Goal: Task Accomplishment & Management: Manage account settings

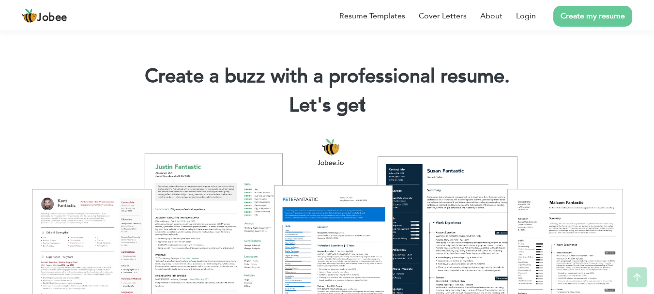
scroll to position [257, 0]
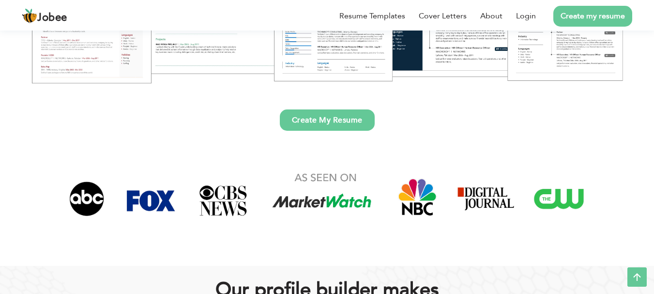
click at [344, 120] on link "Create My Resume" at bounding box center [327, 119] width 95 height 21
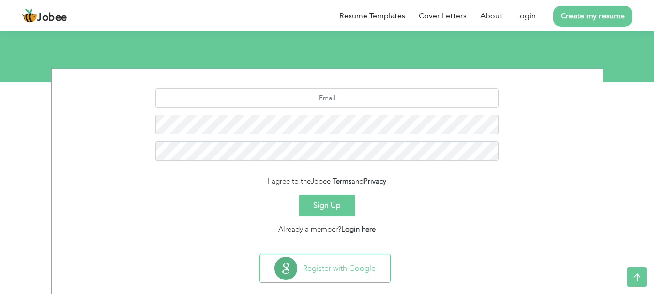
scroll to position [108, 0]
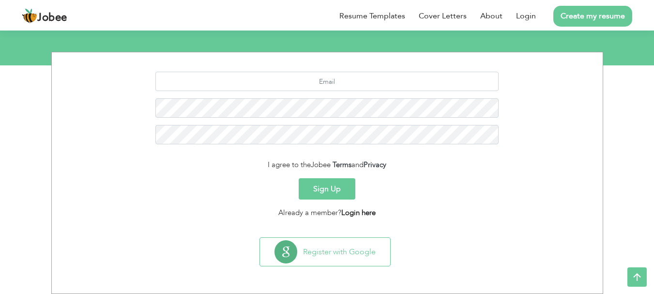
click at [351, 213] on link "Login here" at bounding box center [358, 213] width 34 height 10
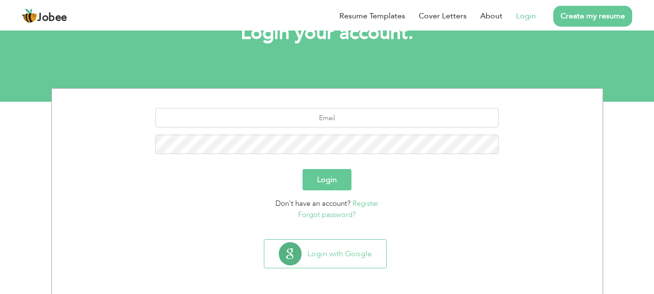
scroll to position [74, 0]
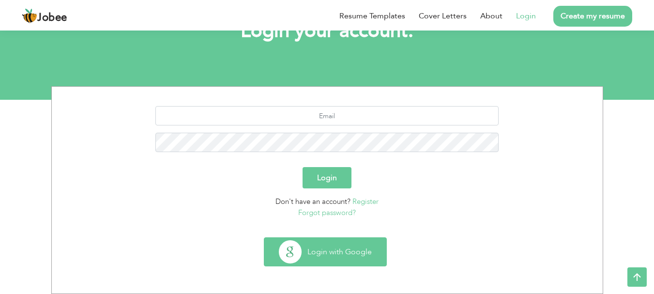
click at [350, 244] on button "Login with Google" at bounding box center [325, 252] width 122 height 28
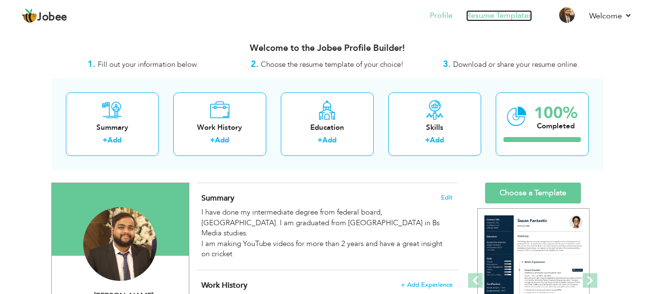
click at [495, 12] on link "Resume Templates" at bounding box center [499, 15] width 66 height 11
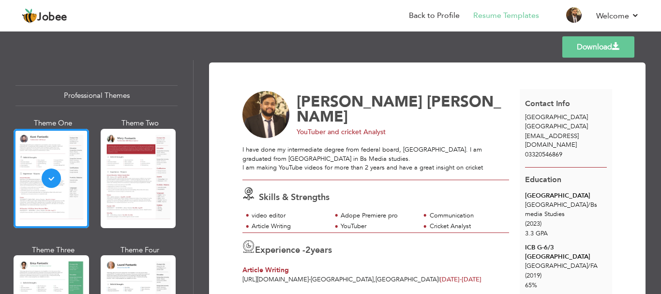
drag, startPoint x: 657, startPoint y: 138, endPoint x: 655, endPoint y: 181, distance: 42.6
click at [655, 181] on div "Download Ibrahim Hasan YouTuber and cricket Analyst I have done my intermediate…" at bounding box center [428, 177] width 468 height 234
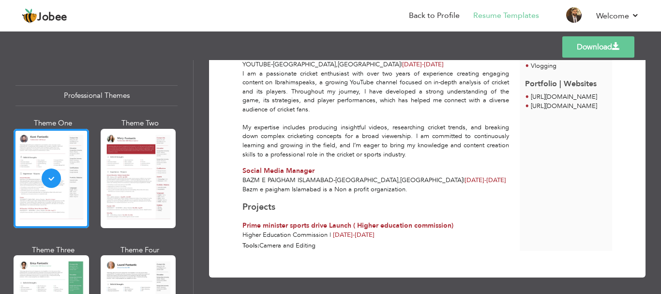
scroll to position [361, 0]
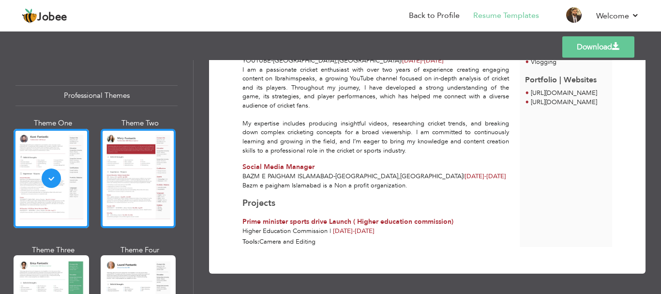
click at [140, 207] on div at bounding box center [139, 178] width 76 height 99
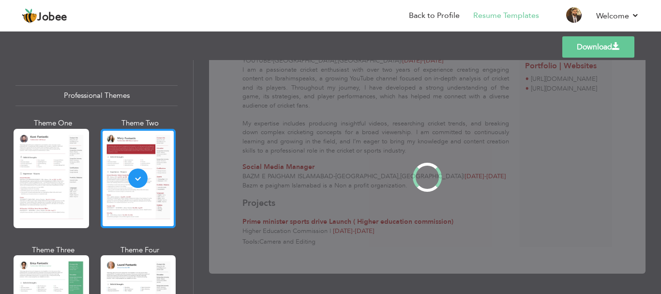
scroll to position [0, 0]
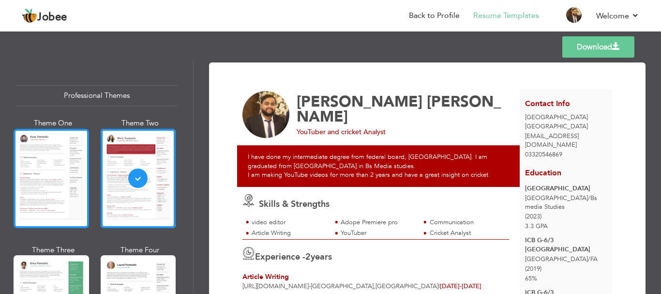
click at [66, 170] on div at bounding box center [52, 178] width 76 height 99
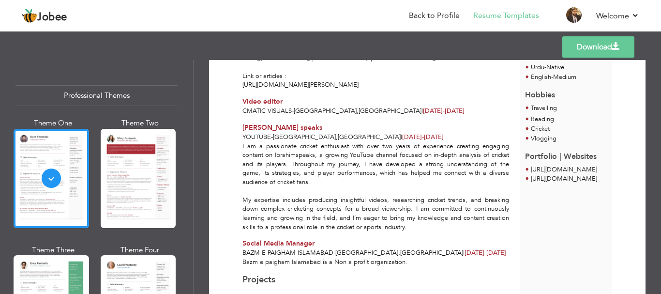
scroll to position [322, 0]
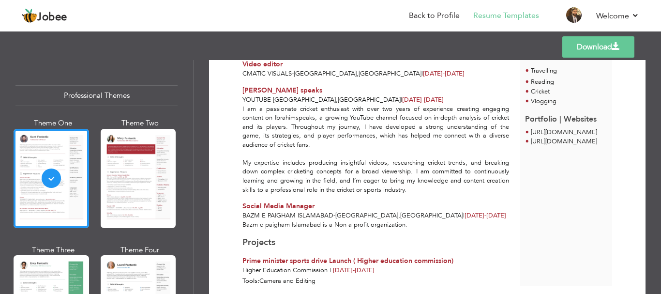
click at [63, 252] on div "Theme Three" at bounding box center [53, 250] width 76 height 10
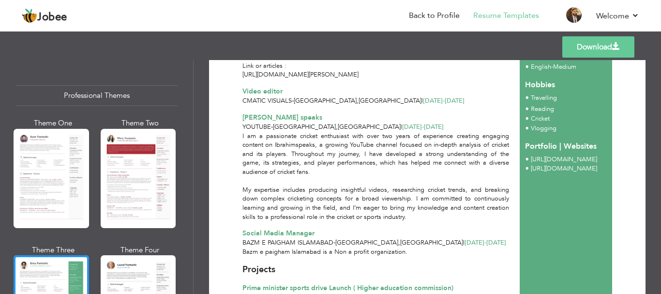
scroll to position [361, 0]
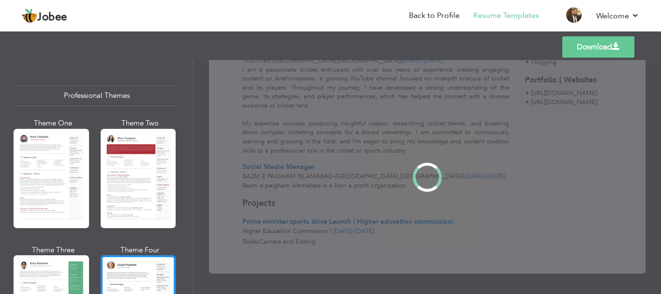
scroll to position [0, 0]
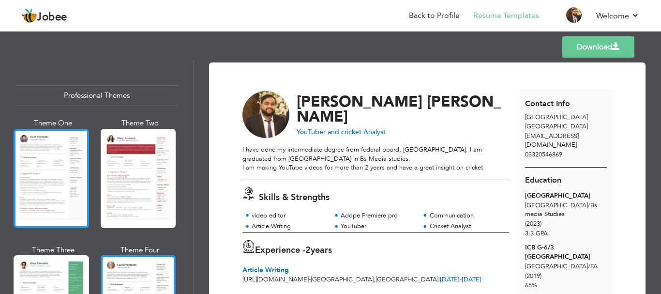
click at [65, 179] on div at bounding box center [52, 178] width 76 height 99
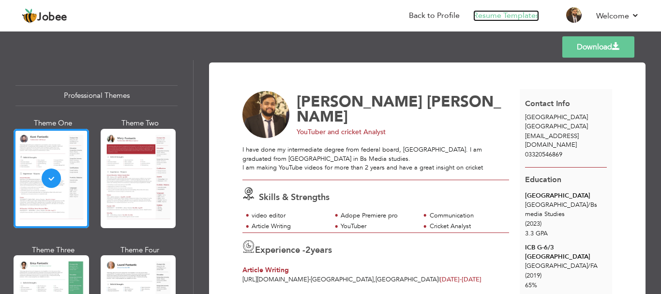
click at [512, 15] on link "Resume Templates" at bounding box center [506, 15] width 66 height 11
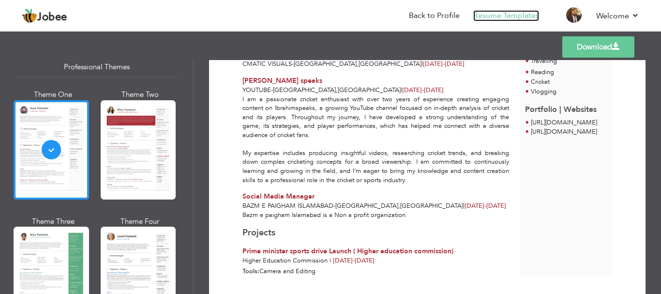
scroll to position [20, 0]
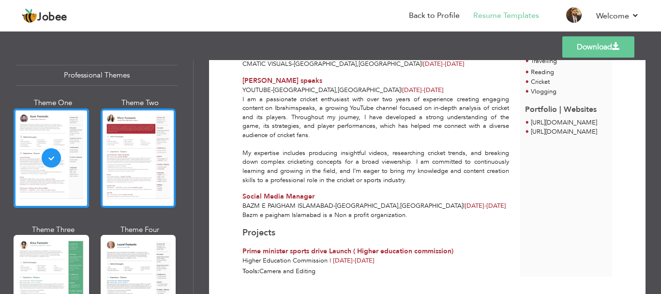
click at [123, 133] on div at bounding box center [139, 157] width 76 height 99
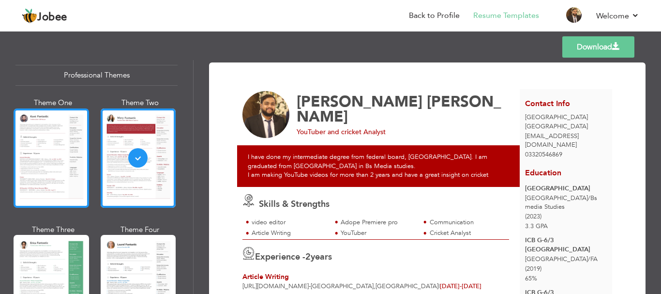
click at [52, 130] on div at bounding box center [52, 157] width 76 height 99
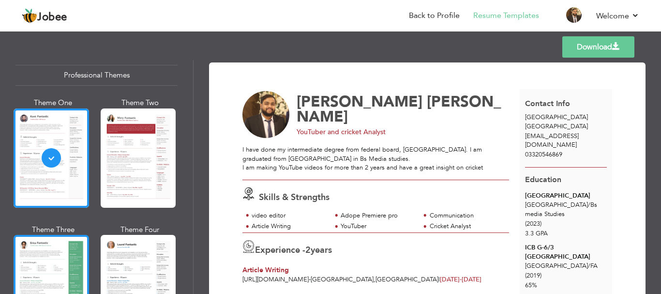
click at [55, 269] on div at bounding box center [52, 284] width 76 height 99
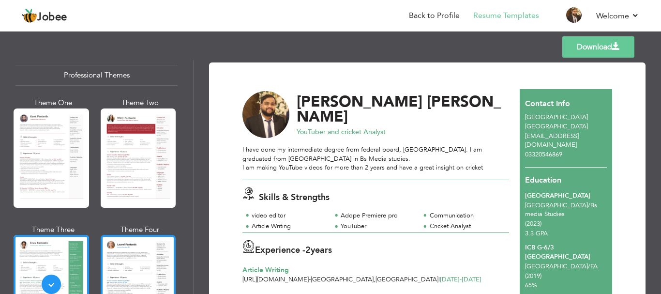
click at [127, 258] on div at bounding box center [139, 284] width 76 height 99
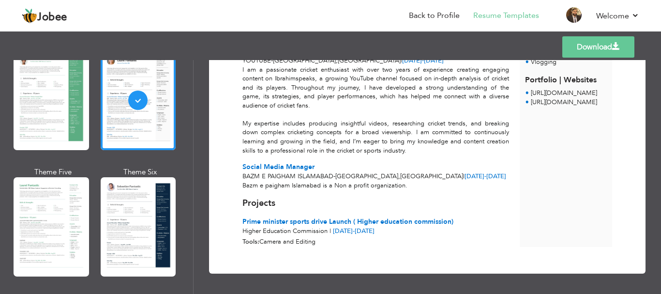
scroll to position [270, 0]
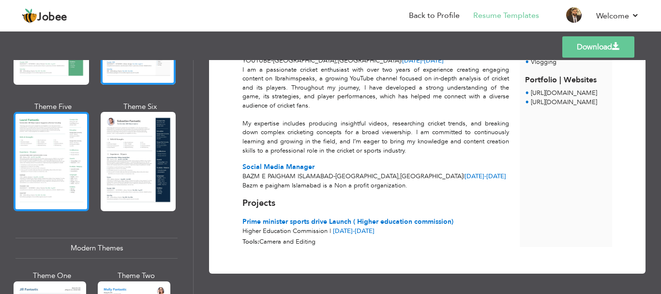
click at [65, 135] on div at bounding box center [52, 161] width 76 height 99
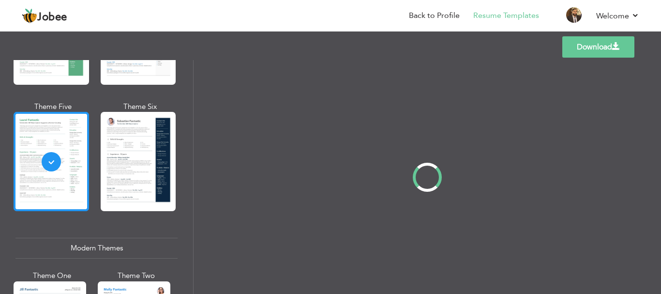
scroll to position [0, 0]
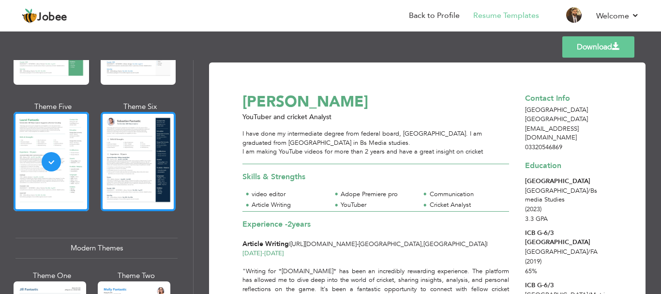
click at [139, 150] on div at bounding box center [139, 161] width 76 height 99
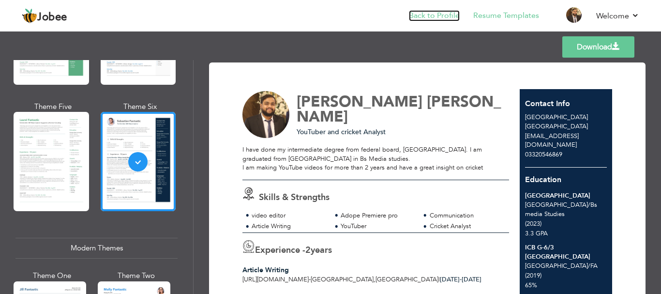
click at [432, 17] on link "Back to Profile" at bounding box center [434, 15] width 51 height 11
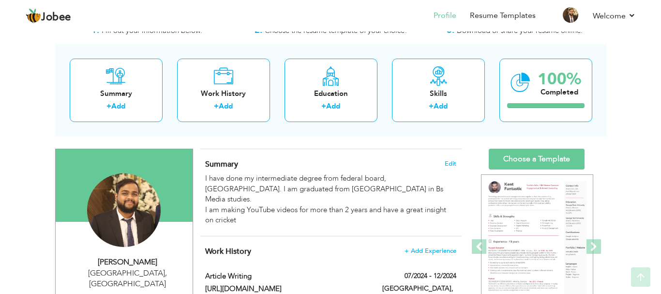
scroll to position [32, 0]
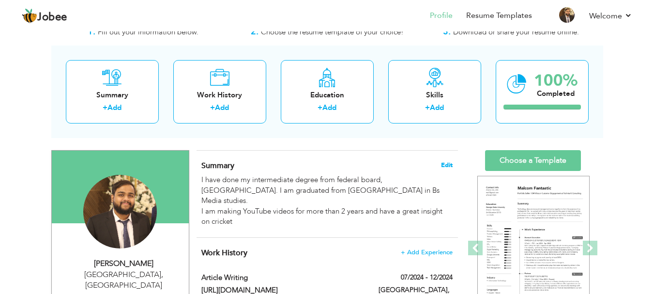
click at [445, 167] on span "Edit" at bounding box center [447, 165] width 12 height 7
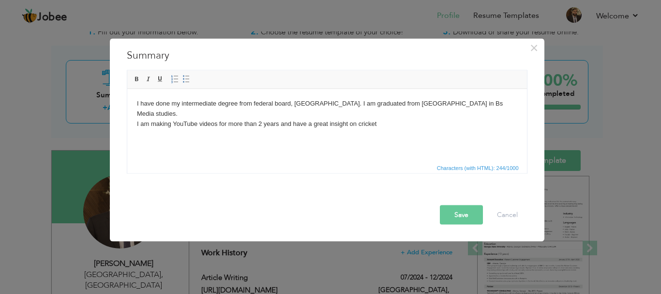
click at [401, 121] on body "I have done my intermediate degree from federal board, Islamabad. I am graduate…" at bounding box center [326, 113] width 380 height 30
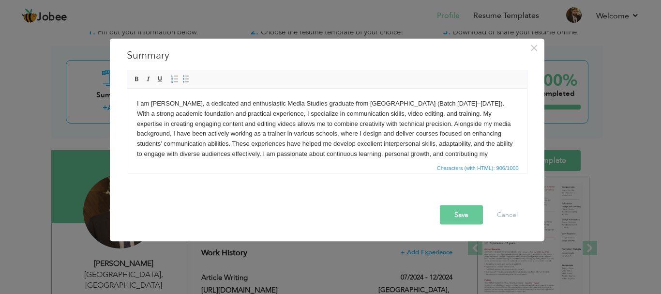
scroll to position [6, 0]
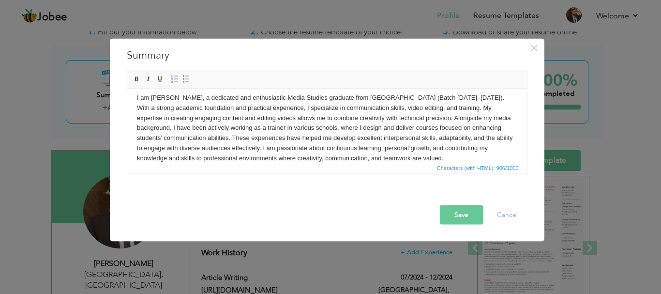
click at [458, 215] on button "Save" at bounding box center [461, 214] width 43 height 19
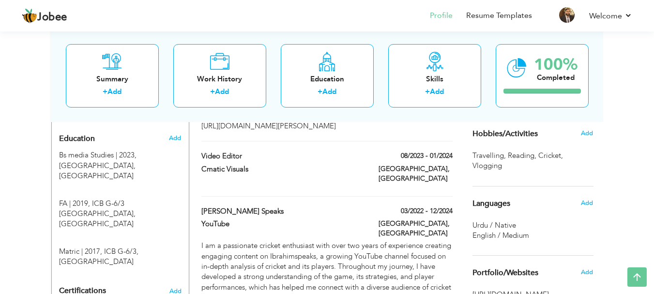
scroll to position [404, 0]
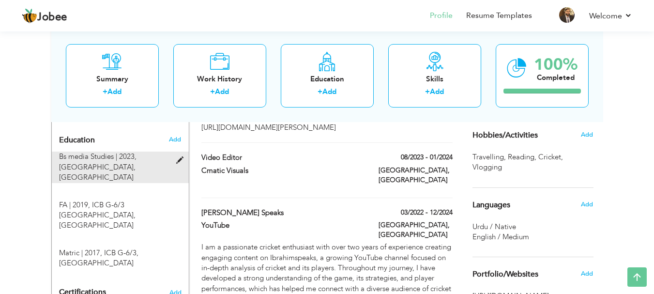
click at [180, 157] on span at bounding box center [182, 160] width 12 height 7
type input "Bs media Studies"
type input "2023"
type input "Riphah International University"
type input "3.28"
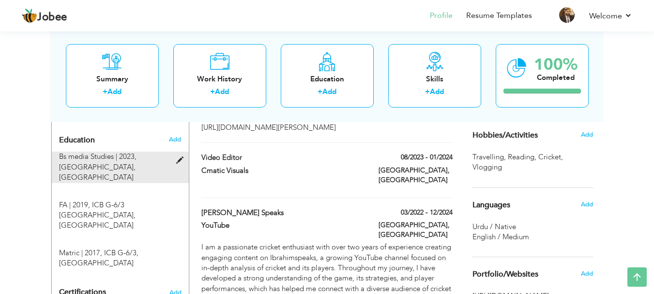
radio input "true"
type input "[GEOGRAPHIC_DATA]"
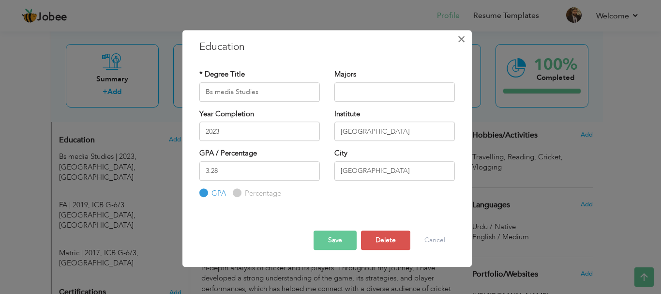
click at [460, 43] on span "×" at bounding box center [461, 38] width 8 height 17
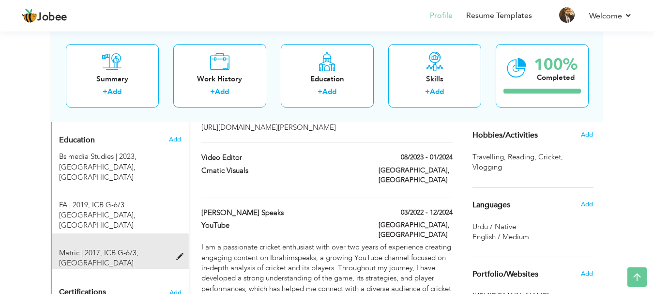
click at [141, 248] on div "Matric | 2017, ICB G-6/3, Islamabad" at bounding box center [114, 258] width 125 height 21
type input "Matric"
type input "2017"
type input "ICB G-6/3"
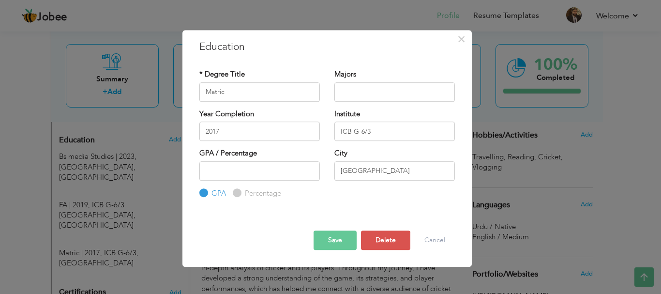
click at [331, 244] on button "Save" at bounding box center [335, 239] width 43 height 19
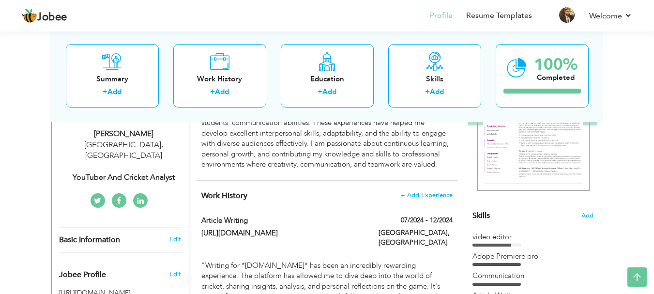
scroll to position [170, 0]
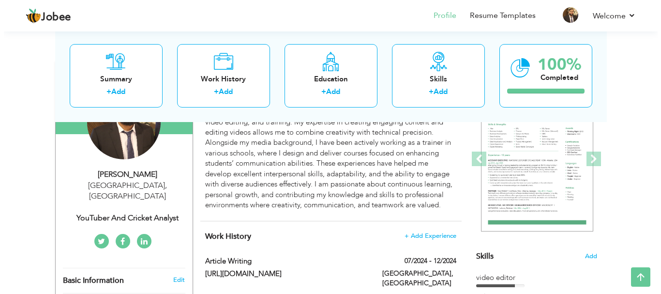
scroll to position [125, 0]
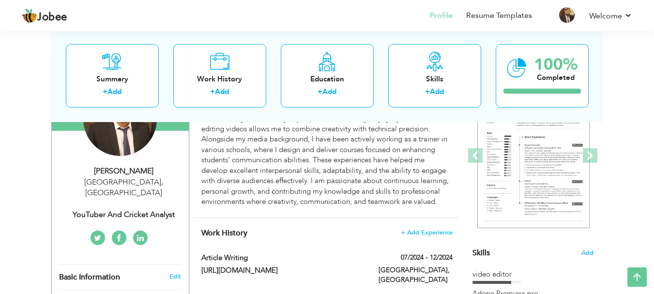
click at [148, 209] on div "YouTuber and cricket Analyst" at bounding box center [124, 214] width 130 height 11
type input "[PERSON_NAME]"
type input "03320546869"
select select "number:166"
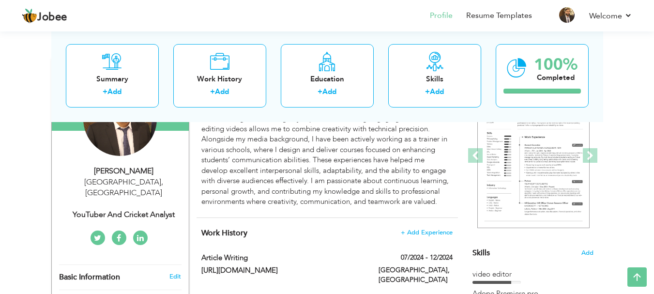
type input "[GEOGRAPHIC_DATA]"
select select "number:4"
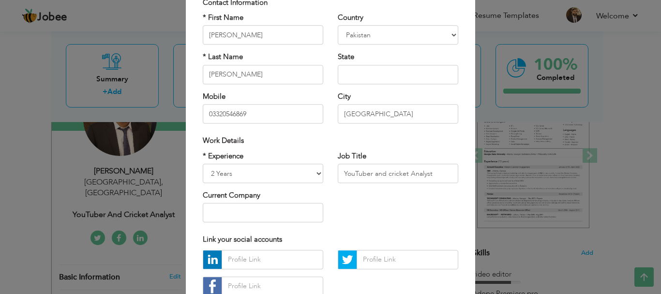
scroll to position [91, 0]
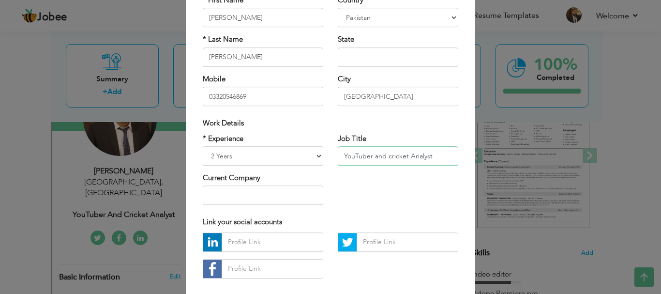
click at [442, 160] on input "YouTuber and cricket Analyst" at bounding box center [398, 155] width 121 height 19
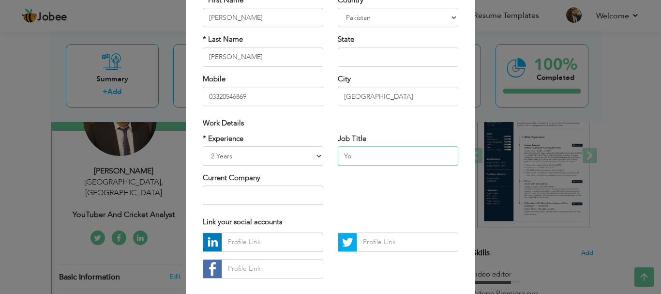
type input "Y"
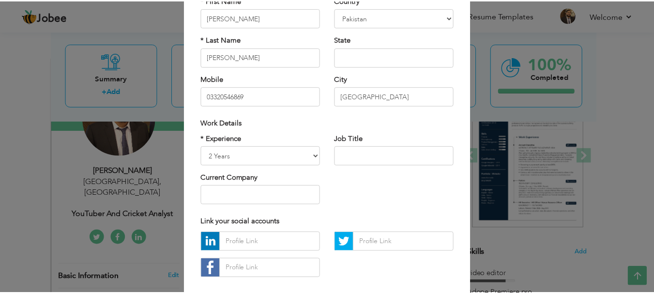
scroll to position [141, 0]
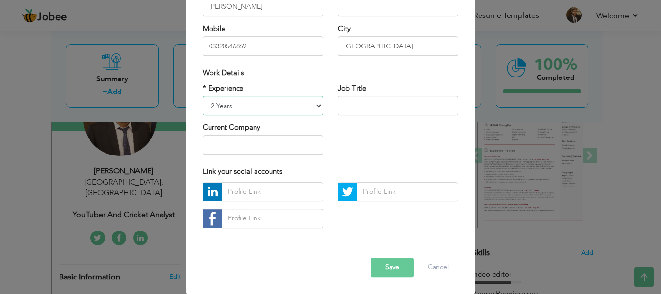
drag, startPoint x: 241, startPoint y: 104, endPoint x: 232, endPoint y: 104, distance: 8.7
click at [232, 104] on select "Entry Level Less than 1 Year 1 Year 2 Years 3 Years 4 Years 5 Years 6 Years 7 Y…" at bounding box center [263, 105] width 121 height 19
select select "number:3"
click at [203, 96] on select "Entry Level Less than 1 Year 1 Year 2 Years 3 Years 4 Years 5 Years 6 Years 7 Y…" at bounding box center [263, 105] width 121 height 19
click at [387, 270] on button "Save" at bounding box center [392, 267] width 43 height 19
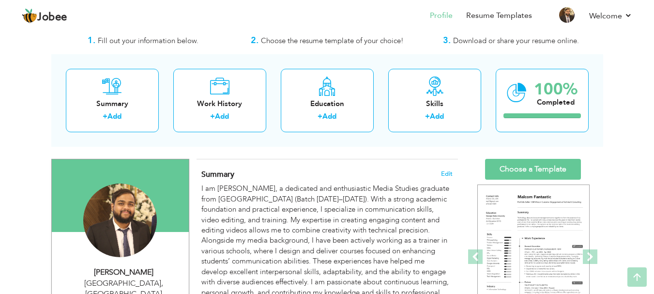
scroll to position [0, 0]
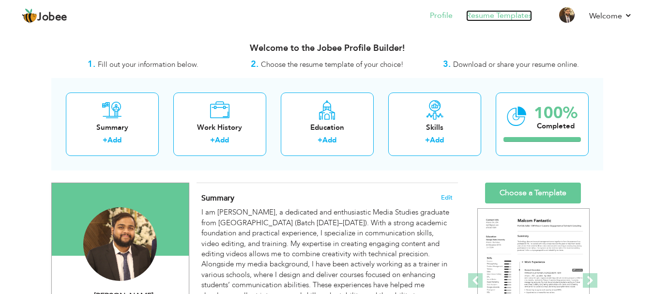
click at [514, 14] on link "Resume Templates" at bounding box center [499, 15] width 66 height 11
click at [538, 189] on link "Choose a Template" at bounding box center [533, 192] width 96 height 21
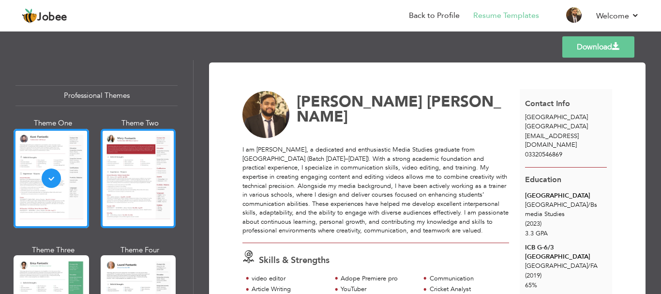
click at [125, 193] on div at bounding box center [139, 178] width 76 height 99
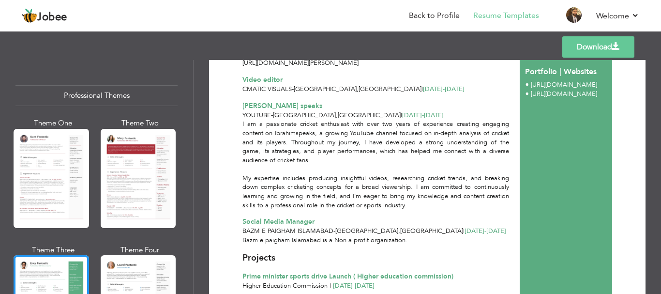
scroll to position [424, 0]
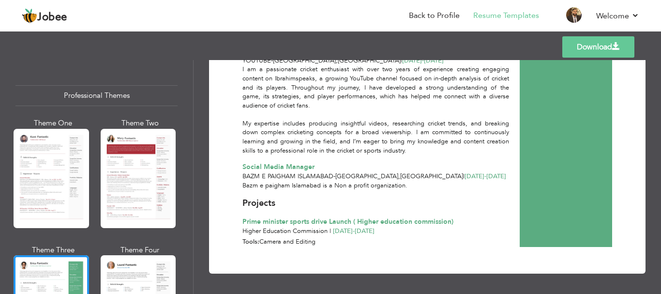
drag, startPoint x: 187, startPoint y: 79, endPoint x: 186, endPoint y: 90, distance: 10.7
click at [186, 90] on div "Professional Themes Theme One Theme Two Theme Three Theme Six" at bounding box center [96, 177] width 193 height 234
drag, startPoint x: 186, startPoint y: 90, endPoint x: 187, endPoint y: 112, distance: 21.8
click at [187, 112] on div "Professional Themes Theme One Theme Two Theme Three Theme Six" at bounding box center [96, 177] width 193 height 234
drag, startPoint x: 189, startPoint y: 82, endPoint x: 189, endPoint y: 100, distance: 17.9
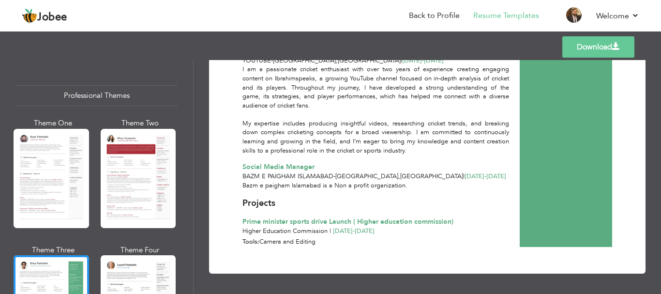
click at [189, 100] on div "Professional Themes Theme One Theme Two Theme Three Theme Six" at bounding box center [96, 177] width 193 height 234
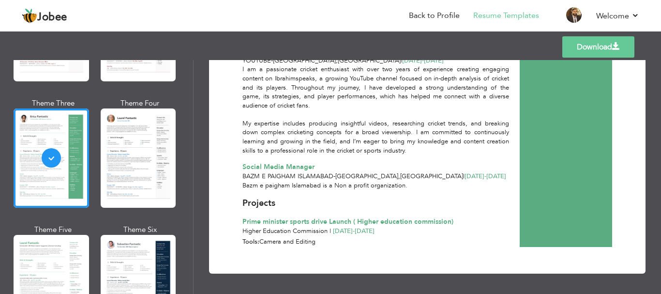
scroll to position [155, 0]
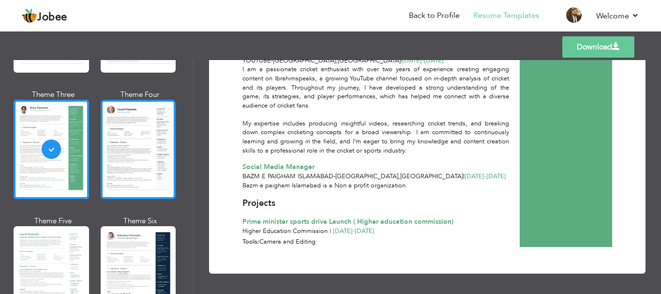
click at [159, 115] on div at bounding box center [139, 149] width 76 height 99
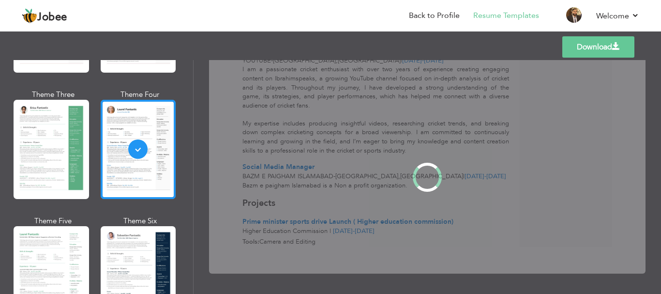
scroll to position [0, 0]
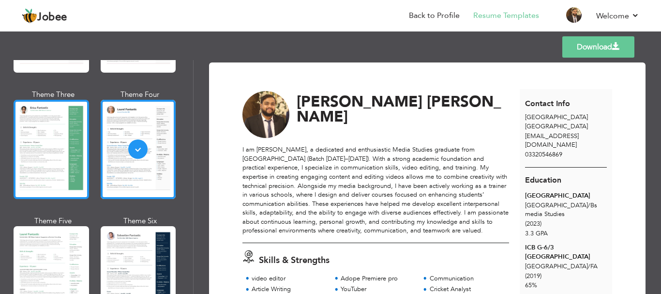
click at [75, 143] on div at bounding box center [52, 149] width 76 height 99
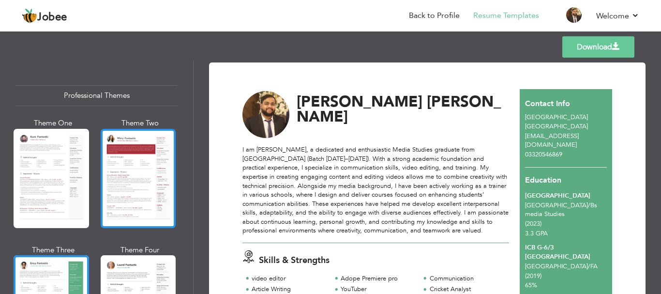
click at [146, 139] on div at bounding box center [139, 178] width 76 height 99
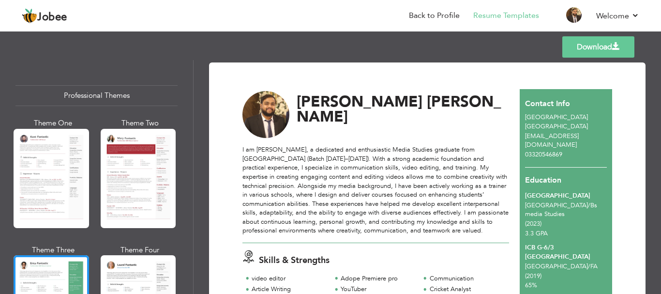
click at [655, 67] on div "Download Ibrahim Hasan Skills & Strengths 1" at bounding box center [428, 177] width 468 height 234
click at [660, 40] on div "Templates Download" at bounding box center [330, 46] width 661 height 31
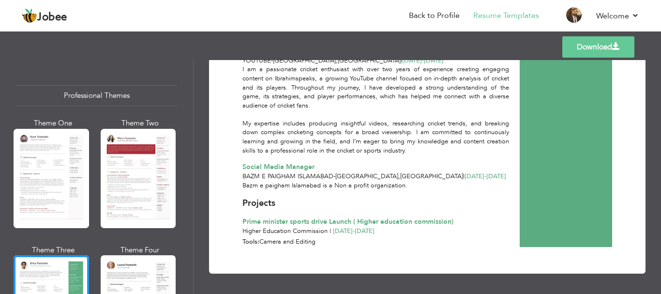
scroll to position [59, 0]
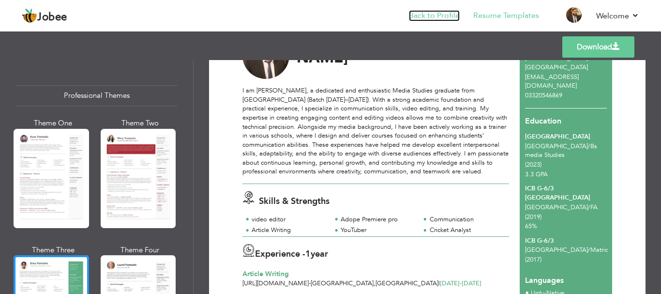
click at [435, 16] on link "Back to Profile" at bounding box center [434, 15] width 51 height 11
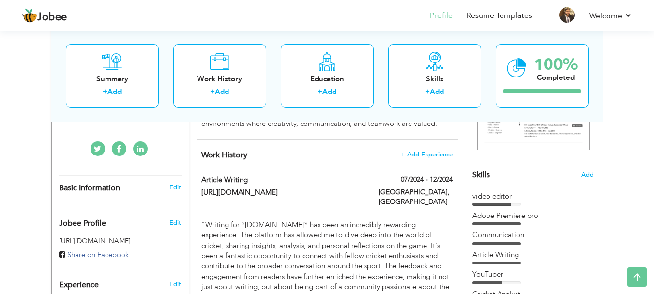
scroll to position [206, 0]
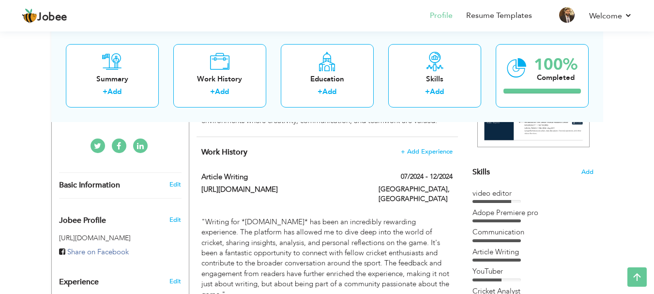
click at [183, 209] on div "Edit" at bounding box center [177, 217] width 23 height 23
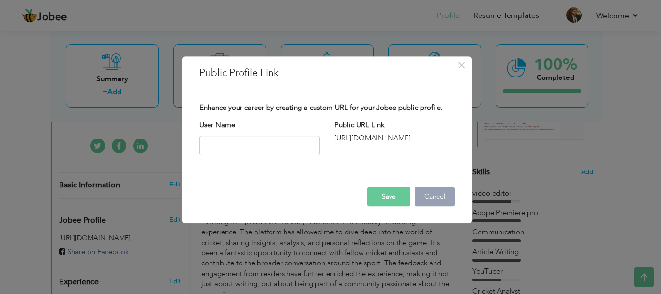
click at [440, 192] on button "Cancel" at bounding box center [435, 196] width 40 height 19
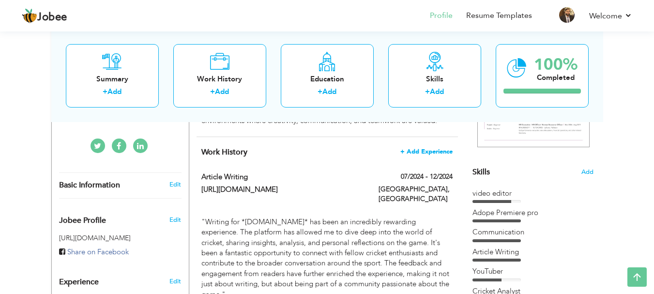
click at [448, 152] on span "+ Add Experience" at bounding box center [426, 151] width 52 height 7
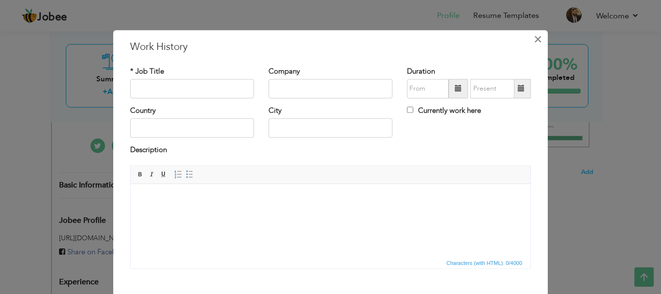
click at [535, 37] on span "×" at bounding box center [538, 38] width 8 height 17
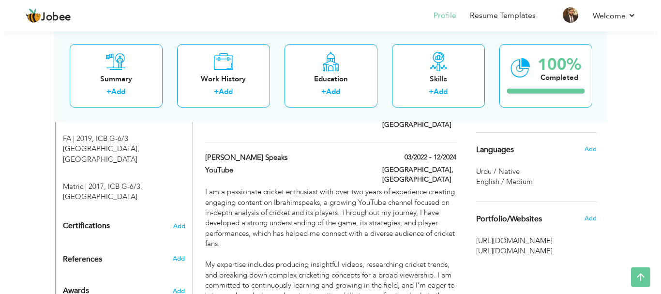
scroll to position [436, 0]
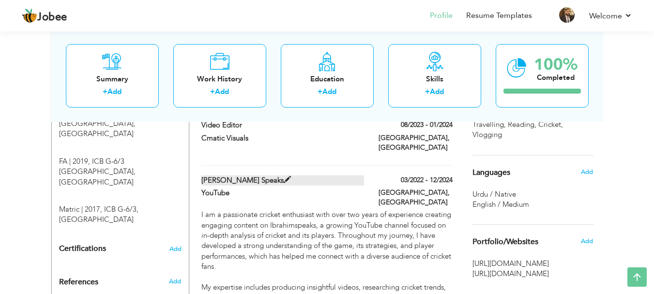
click at [347, 175] on label "Ibrahim speaks" at bounding box center [282, 180] width 163 height 10
type input "Ibrahim speaks"
type input "YouTube"
type input "03/2022"
type input "12/2024"
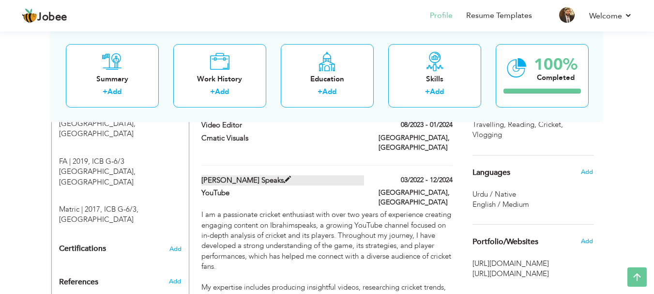
type input "[GEOGRAPHIC_DATA]"
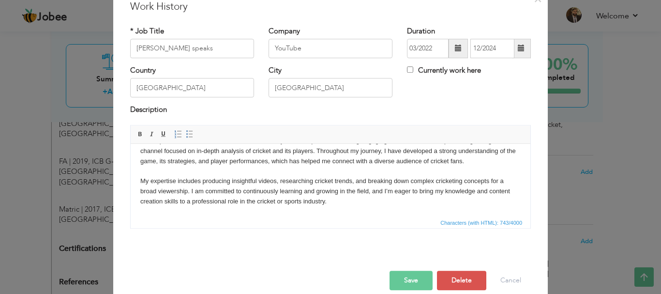
scroll to position [53, 0]
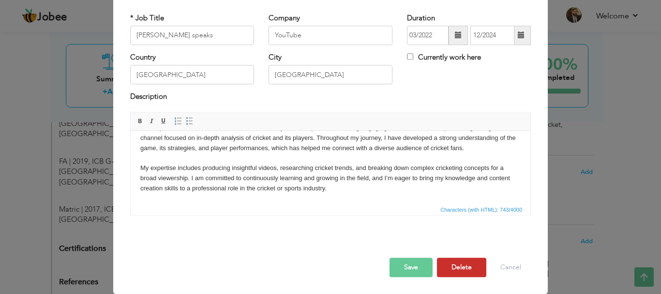
click at [461, 263] on button "Delete" at bounding box center [461, 267] width 49 height 19
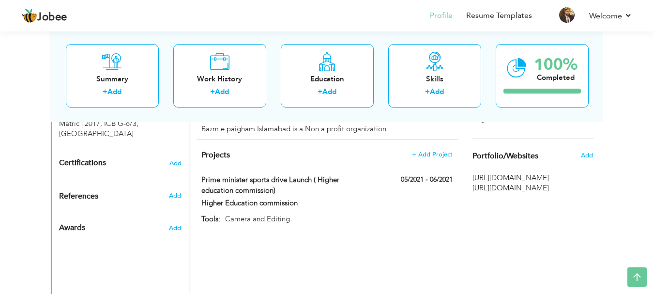
scroll to position [524, 0]
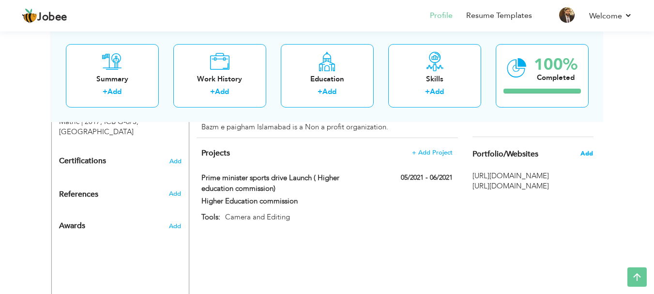
click at [587, 158] on span "Add" at bounding box center [586, 153] width 13 height 9
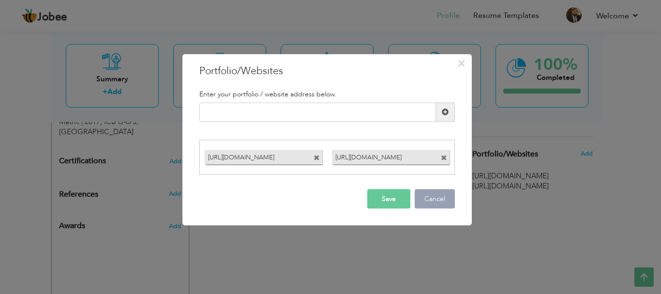
click at [437, 201] on button "Cancel" at bounding box center [435, 198] width 40 height 19
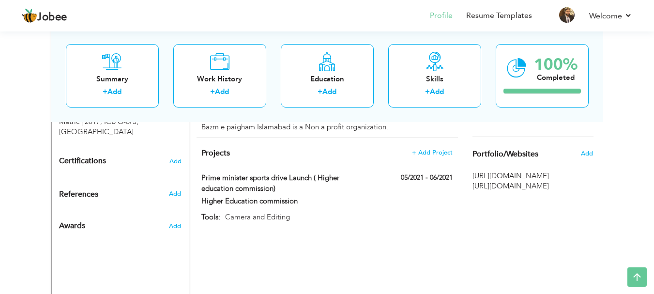
click at [489, 186] on span "[URL][DOMAIN_NAME]" at bounding box center [532, 186] width 121 height 10
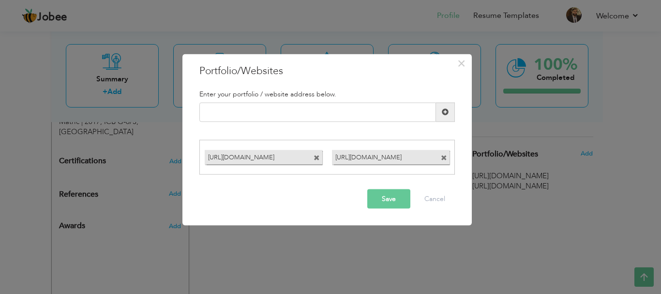
click at [511, 244] on div "× Portfolio/Websites Enter your portfolio / website address below." at bounding box center [330, 147] width 661 height 294
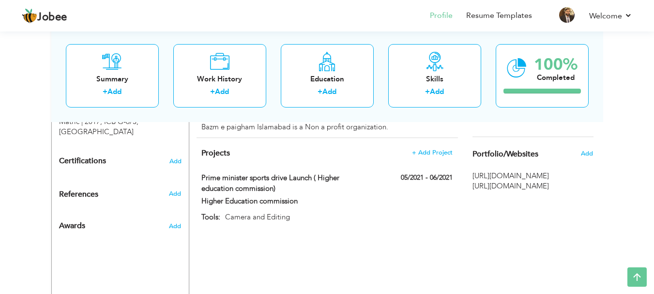
drag, startPoint x: 627, startPoint y: 227, endPoint x: 624, endPoint y: 199, distance: 28.2
drag, startPoint x: 653, startPoint y: 221, endPoint x: 651, endPoint y: 185, distance: 35.9
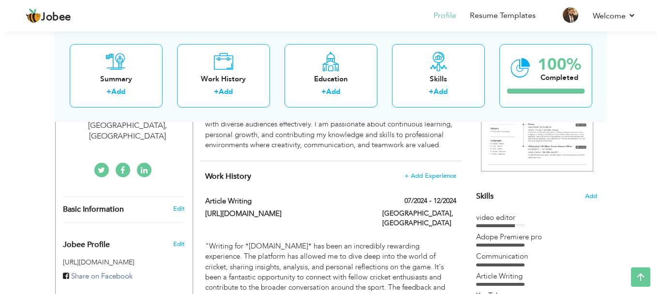
scroll to position [178, 0]
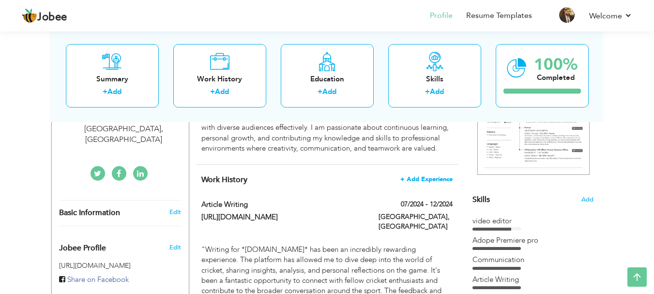
click at [439, 182] on span "+ Add Experience" at bounding box center [426, 179] width 52 height 7
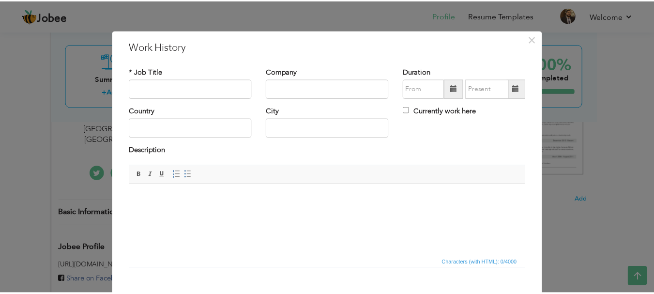
scroll to position [53, 0]
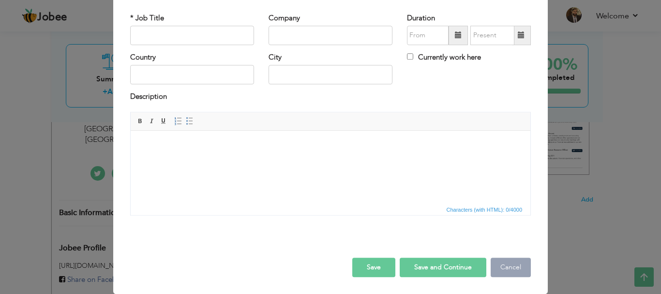
click at [503, 267] on button "Cancel" at bounding box center [511, 267] width 40 height 19
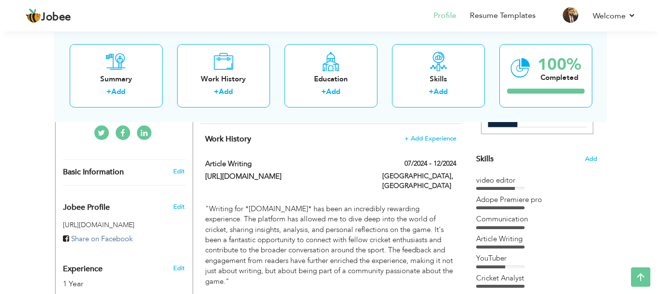
scroll to position [222, 0]
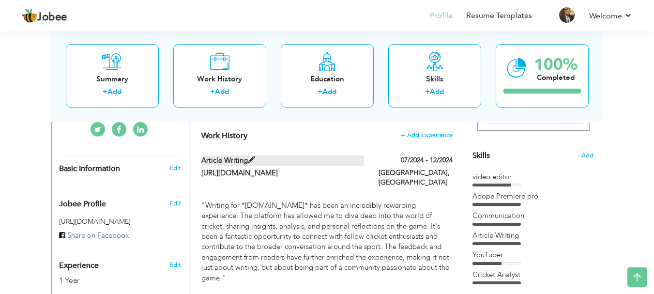
click at [325, 163] on label "Article Writing" at bounding box center [282, 160] width 163 height 10
type input "Article Writing"
type input "https://www.humsub.com.pk/"
type input "07/2024"
type input "12/2024"
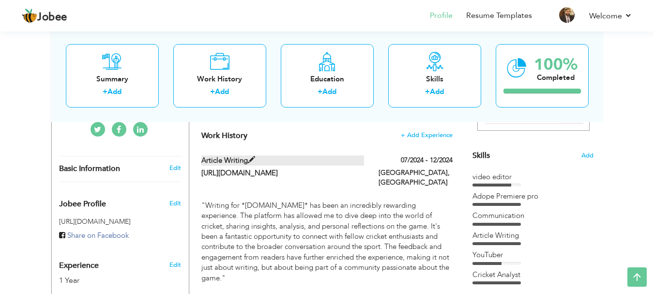
type input "[GEOGRAPHIC_DATA]"
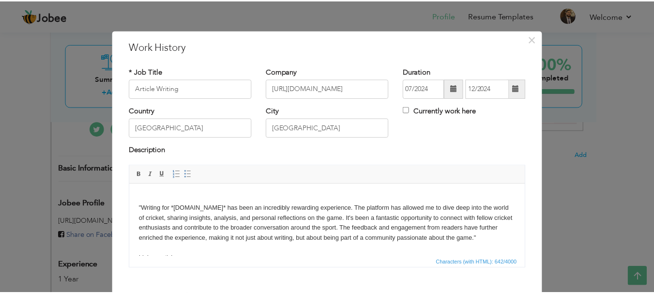
scroll to position [53, 0]
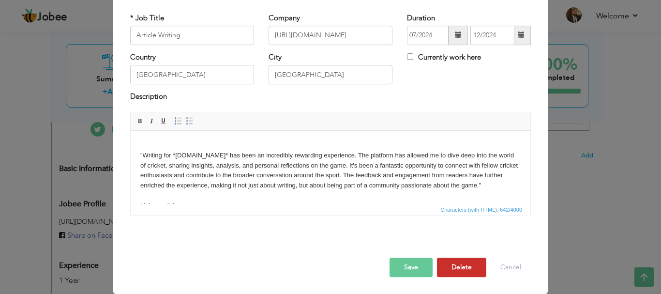
click at [447, 273] on button "Delete" at bounding box center [461, 267] width 49 height 19
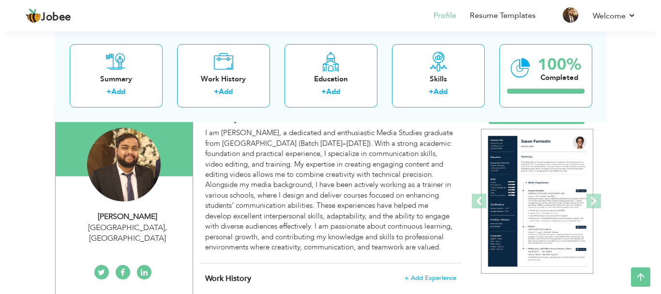
scroll to position [71, 0]
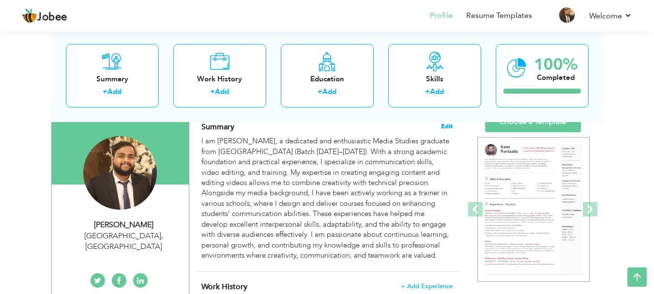
click at [447, 124] on span "Edit" at bounding box center [447, 126] width 12 height 7
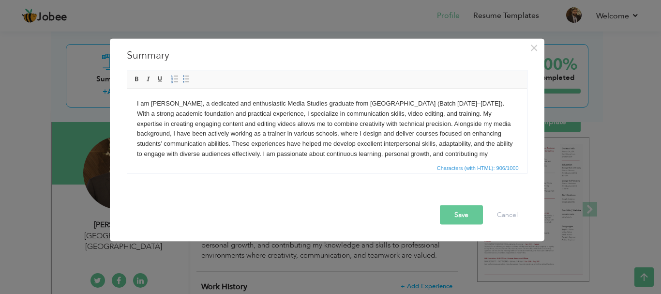
drag, startPoint x: 494, startPoint y: 154, endPoint x: 448, endPoint y: 119, distance: 58.0
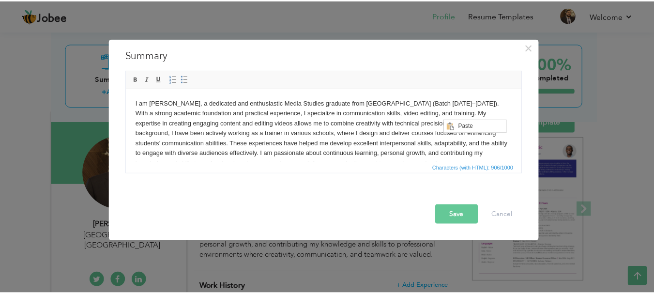
scroll to position [0, 0]
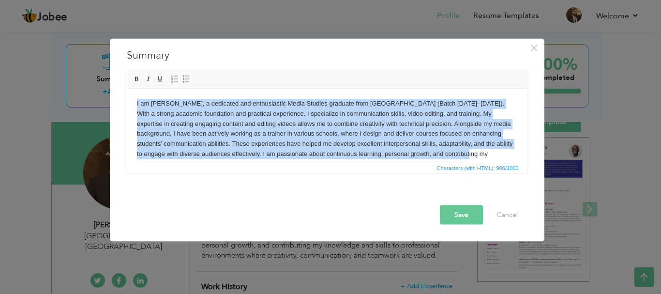
drag, startPoint x: 489, startPoint y: 152, endPoint x: 106, endPoint y: 88, distance: 387.8
click at [127, 89] on html "I am Ibrahim Hasan, a dedicated and enthusiastic Media Studies graduate from Ri…" at bounding box center [327, 134] width 400 height 90
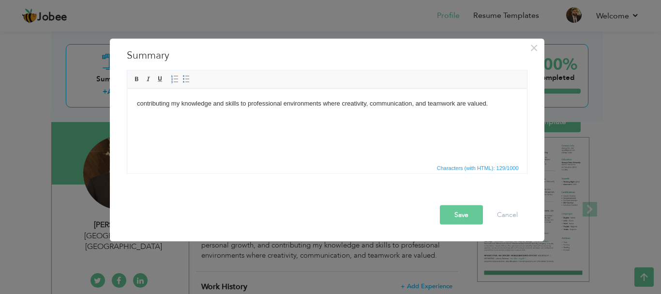
drag, startPoint x: 499, startPoint y: 105, endPoint x: 311, endPoint y: 115, distance: 188.1
drag, startPoint x: 311, startPoint y: 115, endPoint x: 488, endPoint y: 102, distance: 177.1
click at [488, 102] on body "contributing my knowledge and skills to professional environments where creativ…" at bounding box center [326, 103] width 380 height 10
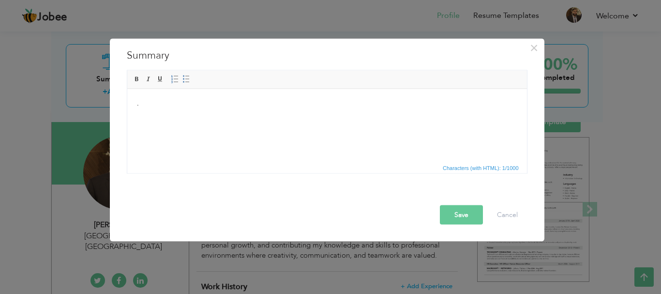
click at [416, 106] on body "." at bounding box center [326, 103] width 380 height 10
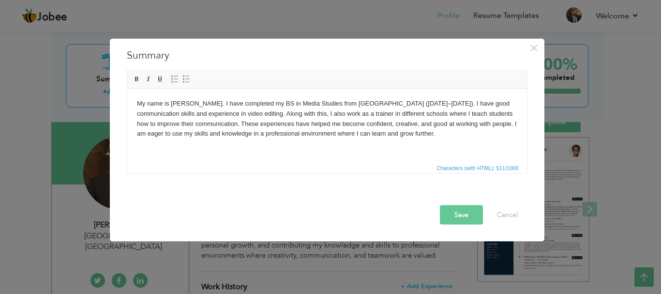
click at [460, 207] on button "Save" at bounding box center [461, 214] width 43 height 19
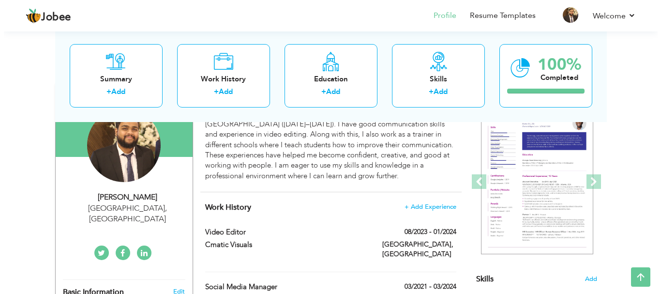
scroll to position [148, 0]
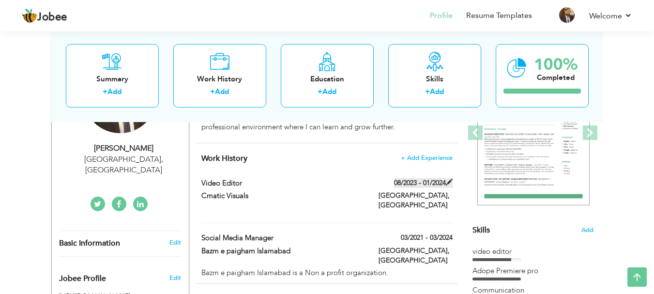
click at [435, 179] on label "08/2023 - 01/2024" at bounding box center [423, 183] width 59 height 10
type input "Video editor"
type input "Cmatic Visuals"
type input "08/2023"
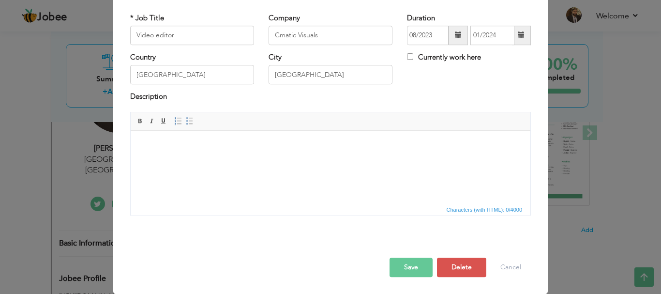
scroll to position [0, 0]
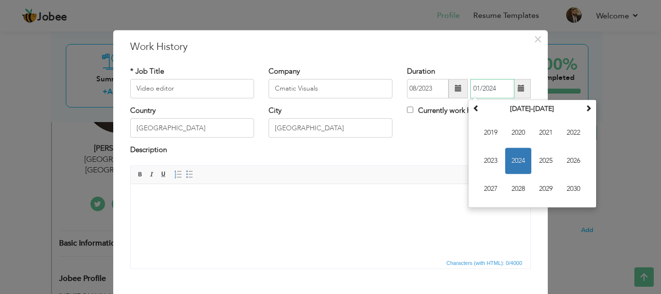
click at [475, 89] on input "01/2024" at bounding box center [492, 88] width 44 height 19
type input "02/2024"
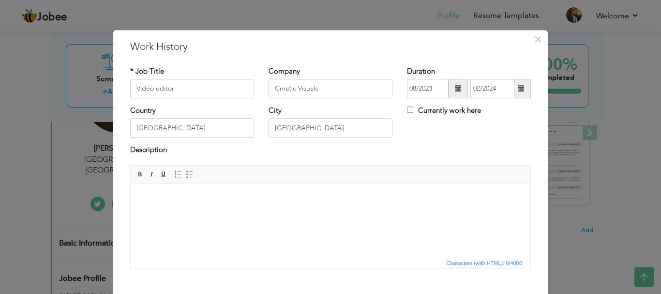
click at [426, 262] on span "Characters (with HTML): 0/4000" at bounding box center [331, 263] width 400 height 12
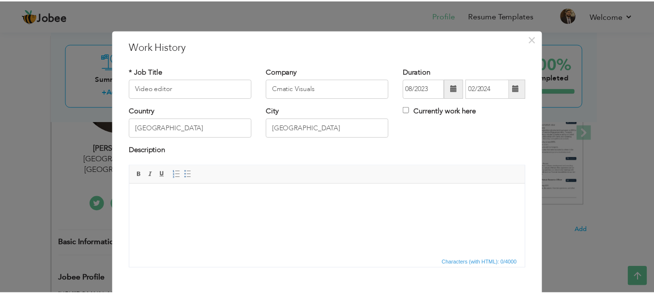
scroll to position [53, 0]
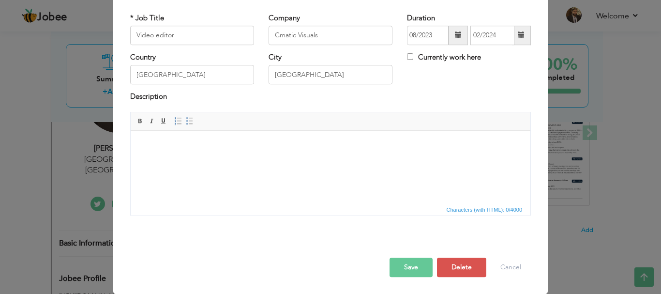
click at [400, 267] on button "Save" at bounding box center [411, 267] width 43 height 19
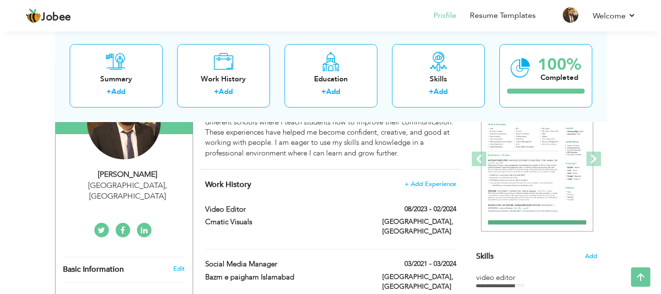
scroll to position [131, 0]
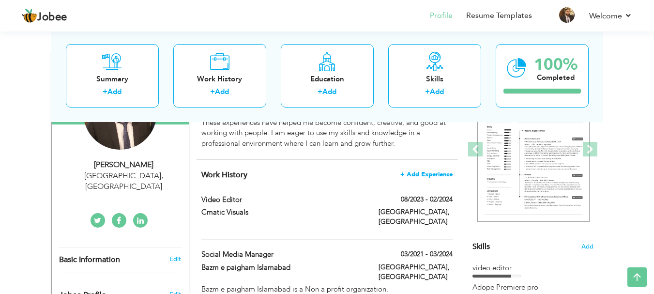
click at [433, 176] on span "+ Add Experience" at bounding box center [426, 174] width 52 height 7
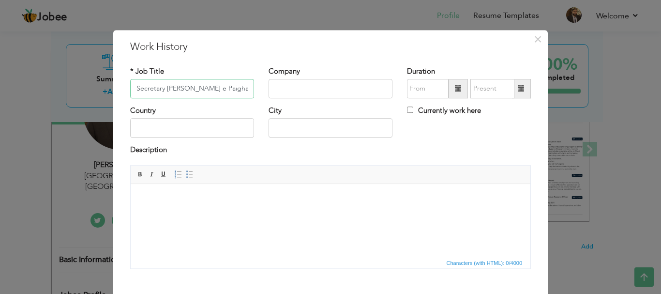
scroll to position [0, 1]
type input "Secretary [PERSON_NAME] e Paigham Islamabad"
click at [294, 88] on input "text" at bounding box center [331, 88] width 124 height 19
type input "Organization"
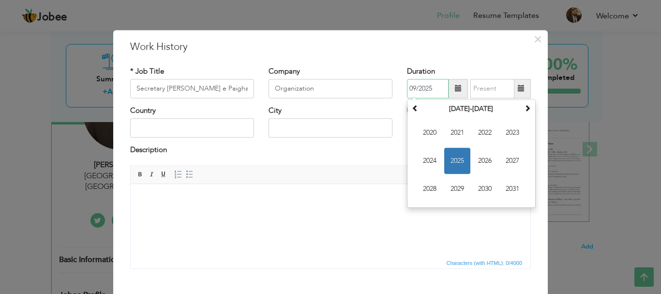
click at [428, 91] on input "09/2025" at bounding box center [428, 88] width 42 height 19
click at [511, 128] on span "2023" at bounding box center [513, 133] width 26 height 26
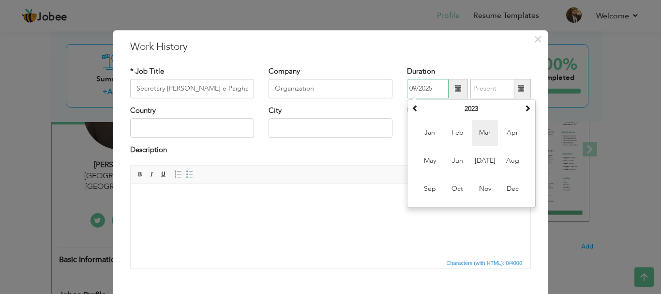
click at [488, 130] on span "Mar" at bounding box center [485, 133] width 26 height 26
type input "03/2023"
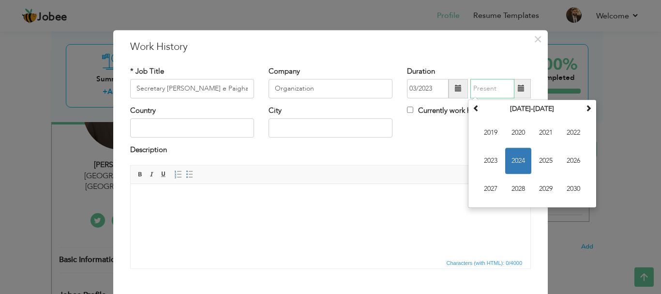
click at [483, 89] on input "text" at bounding box center [492, 88] width 44 height 19
click at [512, 164] on span "2024" at bounding box center [518, 161] width 26 height 26
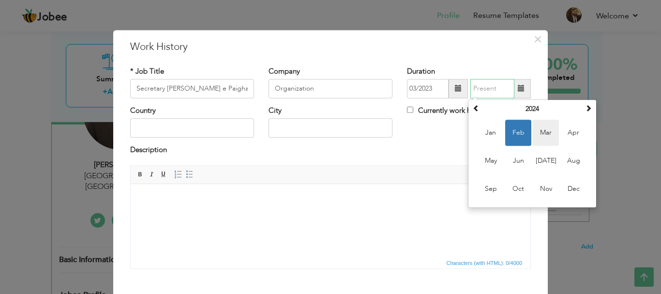
click at [538, 139] on span "Mar" at bounding box center [546, 133] width 26 height 26
type input "03/2024"
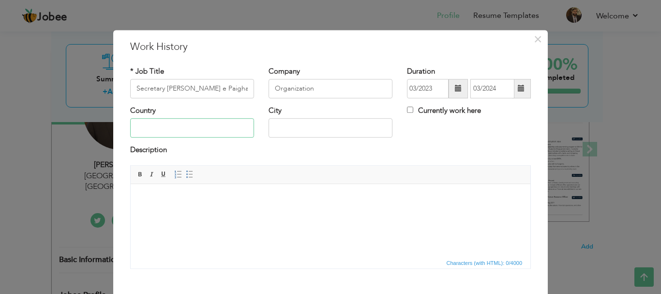
click at [227, 124] on input "text" at bounding box center [192, 128] width 124 height 19
type input "[GEOGRAPHIC_DATA]"
click at [280, 130] on input "text" at bounding box center [331, 128] width 124 height 19
type input "[GEOGRAPHIC_DATA]"
click at [364, 184] on html at bounding box center [331, 198] width 400 height 30
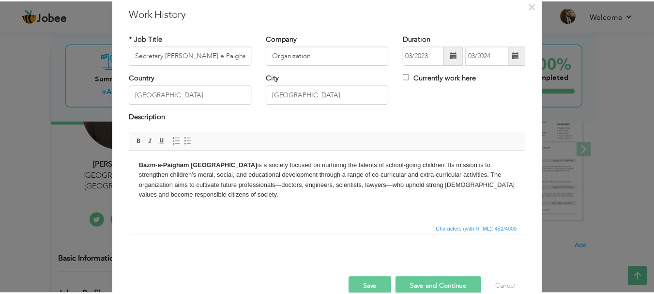
scroll to position [39, 0]
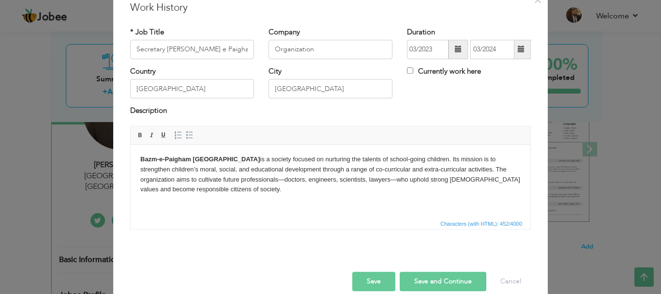
click at [363, 273] on button "Save" at bounding box center [373, 281] width 43 height 19
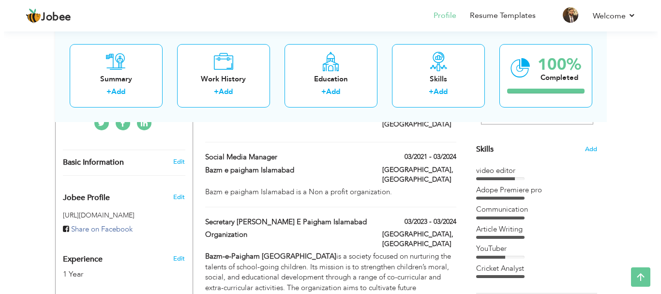
scroll to position [227, 0]
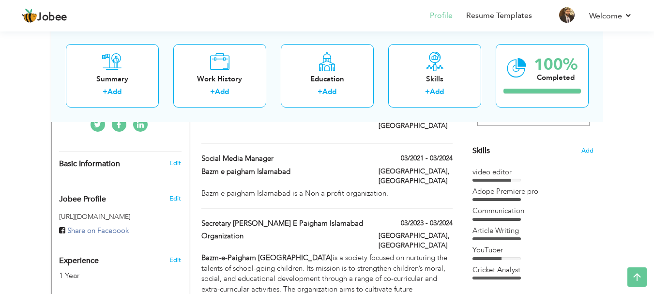
drag, startPoint x: 379, startPoint y: 209, endPoint x: 379, endPoint y: 200, distance: 8.7
click at [379, 218] on div "03/2023 - 03/2024" at bounding box center [415, 224] width 89 height 12
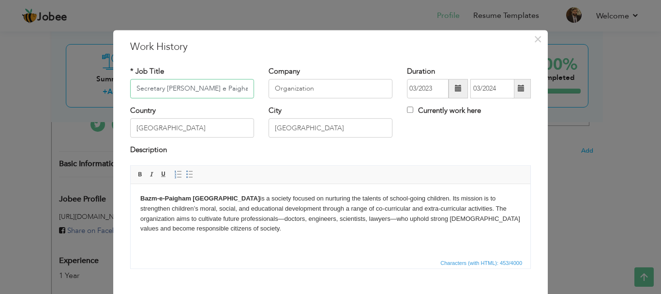
scroll to position [0, 3]
click at [534, 43] on span "×" at bounding box center [538, 38] width 8 height 17
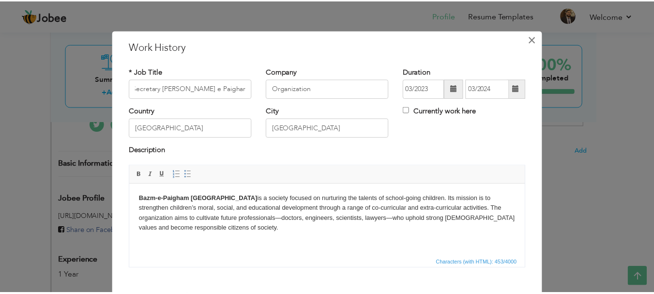
scroll to position [0, 0]
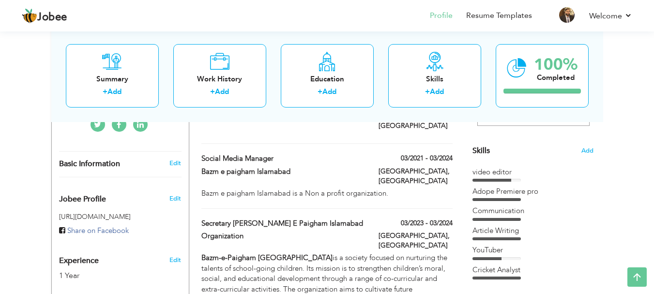
drag, startPoint x: 371, startPoint y: 200, endPoint x: 370, endPoint y: 158, distance: 42.6
click at [370, 158] on div "Work History + Add Experience Video editor 08/2023 - 02/2024 Video editor 08/20…" at bounding box center [327, 192] width 261 height 257
drag, startPoint x: 370, startPoint y: 158, endPoint x: 374, endPoint y: 209, distance: 50.9
click at [374, 209] on div "Work History + Add Experience Video editor 08/2023 - 02/2024 Video editor 08/20…" at bounding box center [327, 192] width 261 height 257
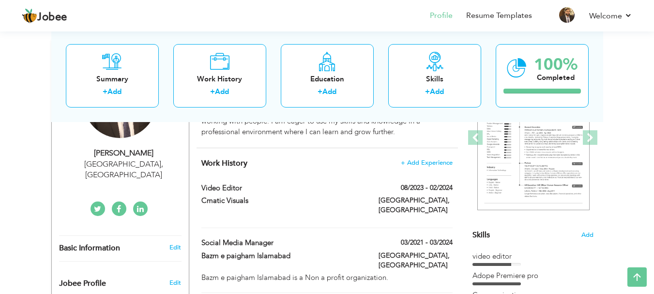
scroll to position [157, 0]
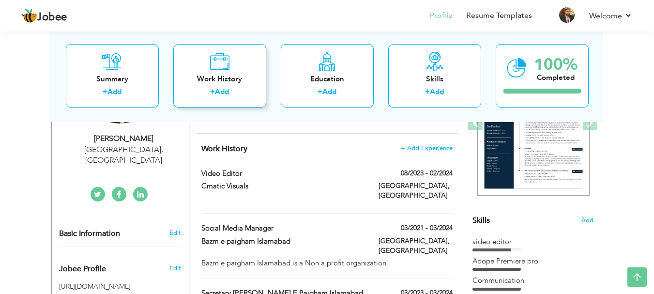
click at [244, 60] on div "Work History + Add" at bounding box center [219, 75] width 93 height 63
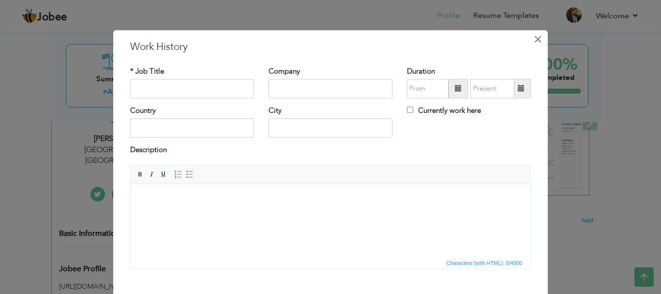
drag, startPoint x: 531, startPoint y: 41, endPoint x: 538, endPoint y: 40, distance: 7.8
click at [538, 40] on span "×" at bounding box center [538, 38] width 8 height 17
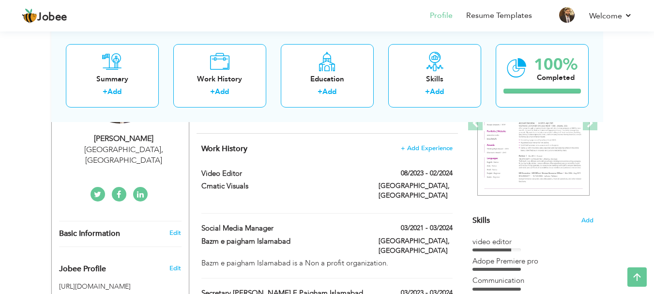
drag, startPoint x: 449, startPoint y: 136, endPoint x: 465, endPoint y: 200, distance: 65.4
drag, startPoint x: 347, startPoint y: 183, endPoint x: 353, endPoint y: 222, distance: 39.2
click at [353, 222] on div "Work History + Add Experience Video editor 08/2023 - 02/2024 Video editor 08/20…" at bounding box center [327, 262] width 261 height 257
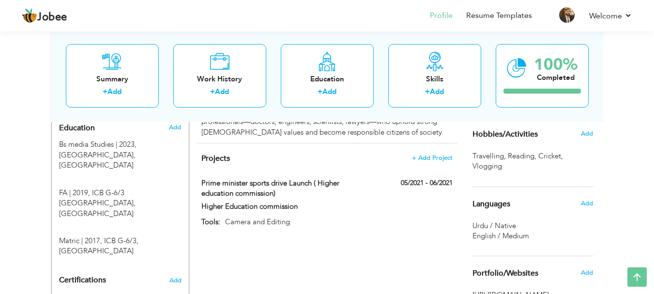
scroll to position [377, 0]
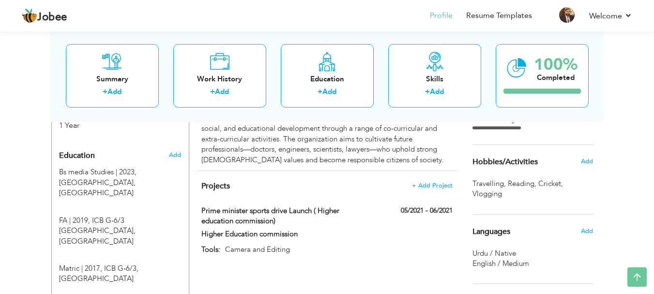
click at [649, 200] on div "View Resume Export PDF Profile Summary Public Link Experience Education Awards …" at bounding box center [327, 100] width 654 height 897
click at [354, 171] on div "Projects + Add Project Prime minister sports drive Launch ( Higher education co…" at bounding box center [327, 218] width 261 height 95
drag, startPoint x: 362, startPoint y: 164, endPoint x: 358, endPoint y: 142, distance: 22.0
click at [358, 142] on div "CV Import Profile Strength 0% Select an Item from right menu Work History * Job…" at bounding box center [327, 163] width 276 height 717
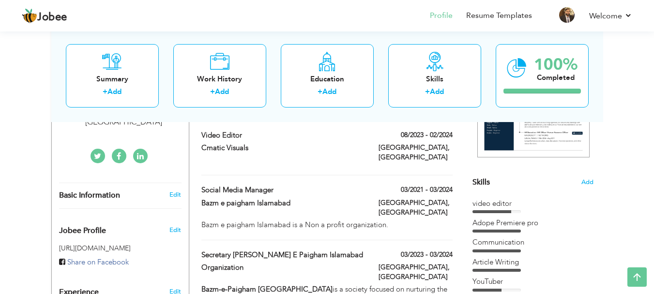
scroll to position [197, 0]
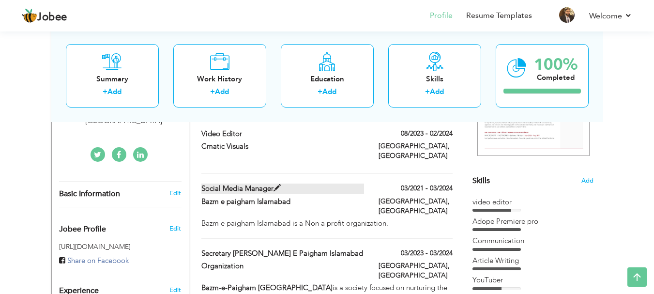
click at [279, 184] on span at bounding box center [276, 187] width 7 height 7
type input "Social Media Manager"
type input "Bazm e paigham Islamabad"
type input "03/2021"
type input "03/2024"
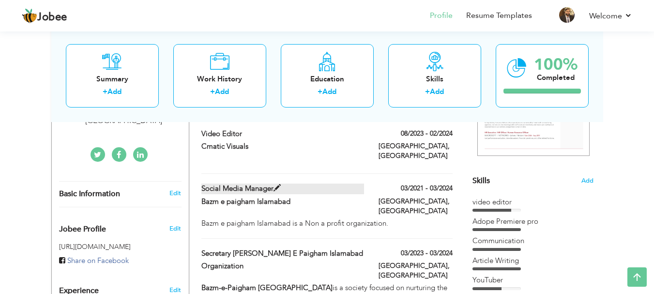
type input "[GEOGRAPHIC_DATA]"
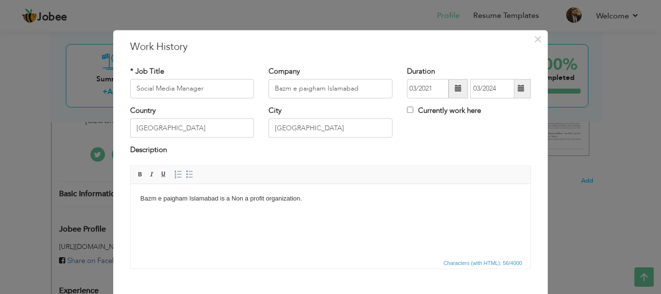
click at [156, 73] on label "* Job Title" at bounding box center [147, 71] width 34 height 10
click at [534, 41] on span "×" at bounding box center [538, 38] width 8 height 17
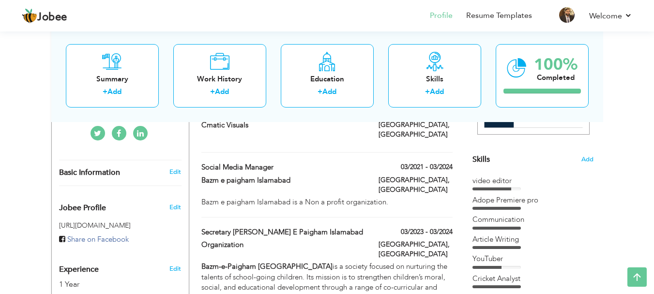
scroll to position [225, 0]
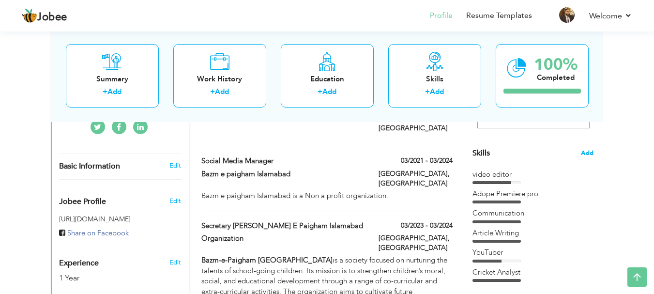
click at [588, 152] on span "Add" at bounding box center [587, 153] width 13 height 9
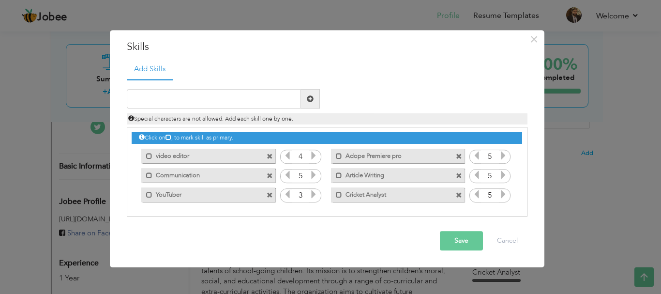
click at [273, 194] on span at bounding box center [270, 195] width 6 height 6
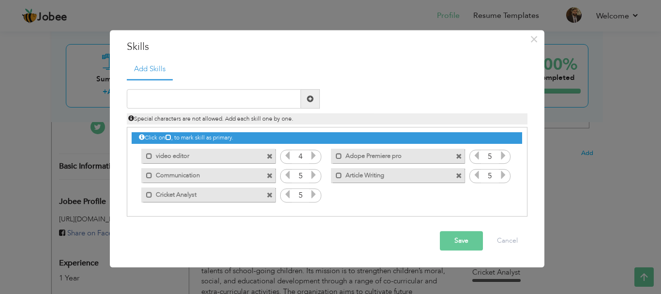
click at [273, 194] on span at bounding box center [270, 195] width 6 height 6
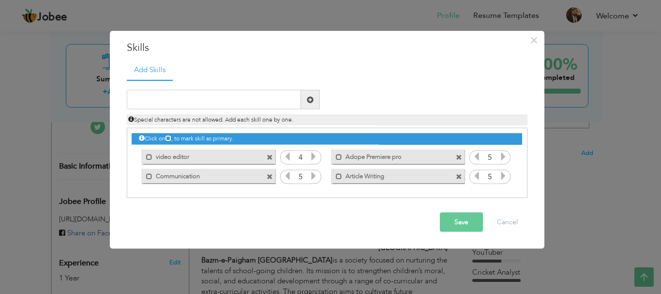
click at [453, 220] on button "Save" at bounding box center [461, 221] width 43 height 19
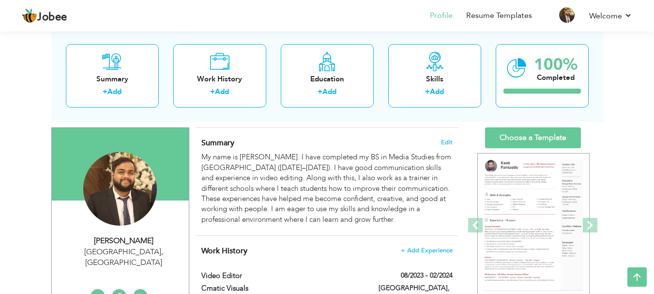
scroll to position [54, 0]
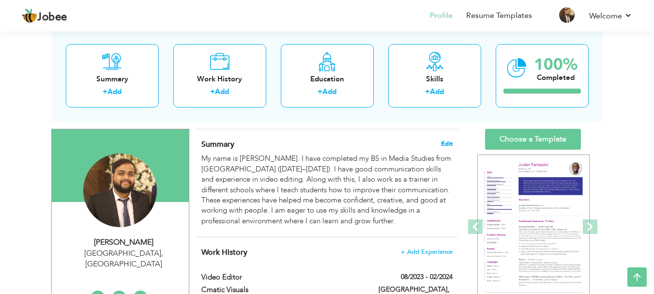
click at [442, 144] on span "Edit" at bounding box center [447, 143] width 12 height 7
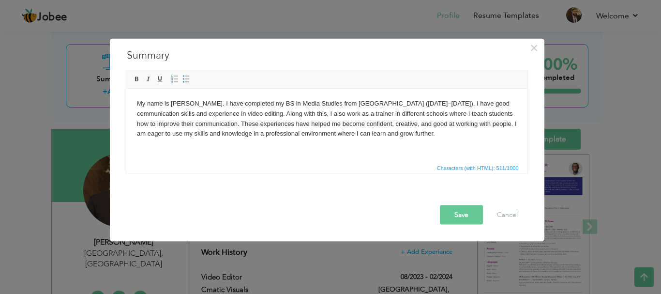
click at [209, 111] on body "My name is Ibrahim Hasan. I have completed my BS in Media Studies from Riphah I…" at bounding box center [326, 118] width 380 height 40
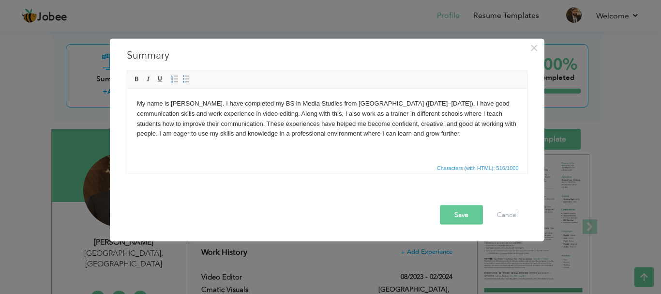
click at [456, 217] on button "Save" at bounding box center [461, 214] width 43 height 19
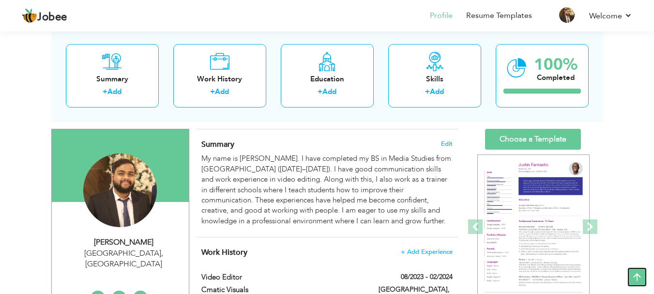
click at [636, 272] on icon at bounding box center [636, 276] width 19 height 19
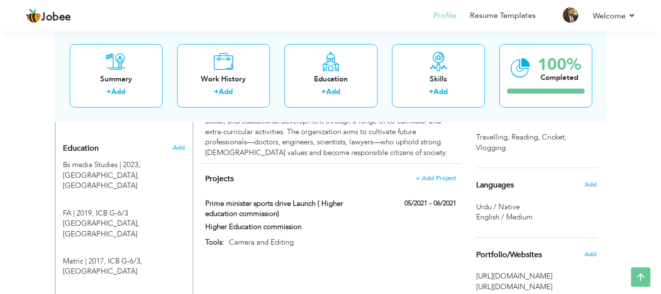
scroll to position [381, 0]
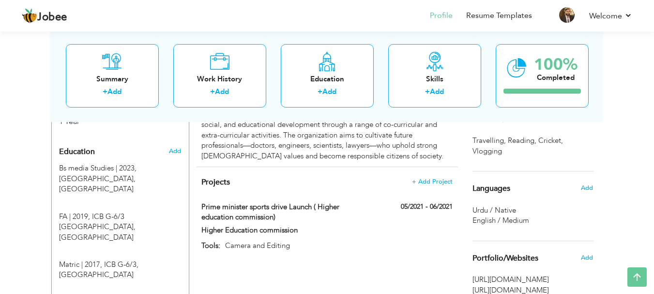
click at [387, 177] on h4 "Projects + Add Project" at bounding box center [326, 182] width 251 height 10
click at [384, 167] on div "Projects + Add Project Prime minister sports drive Launch ( Higher education co…" at bounding box center [327, 214] width 261 height 95
click at [226, 61] on icon at bounding box center [220, 60] width 20 height 19
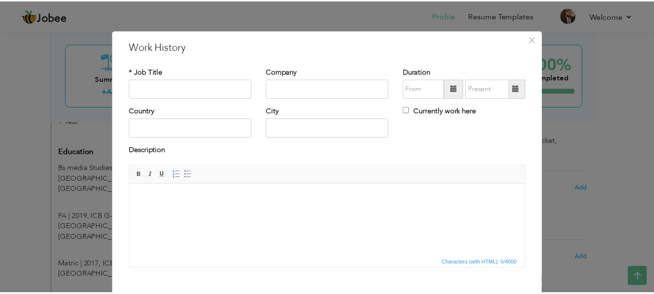
scroll to position [53, 0]
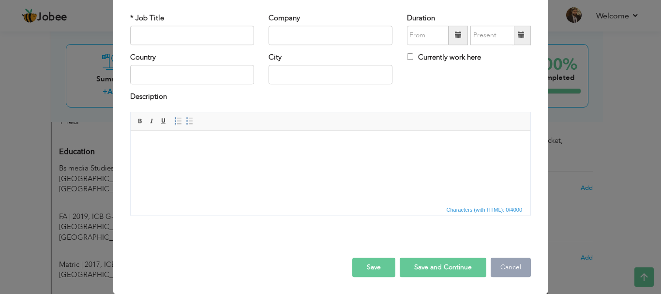
click at [499, 268] on button "Cancel" at bounding box center [511, 267] width 40 height 19
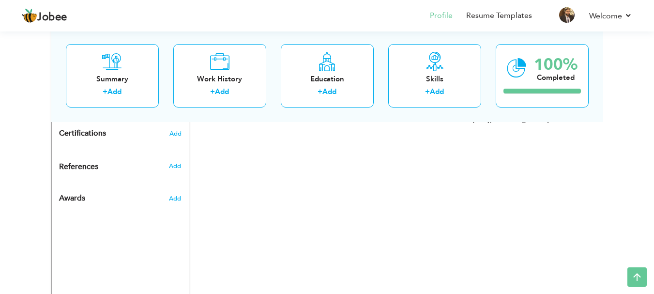
scroll to position [593, 0]
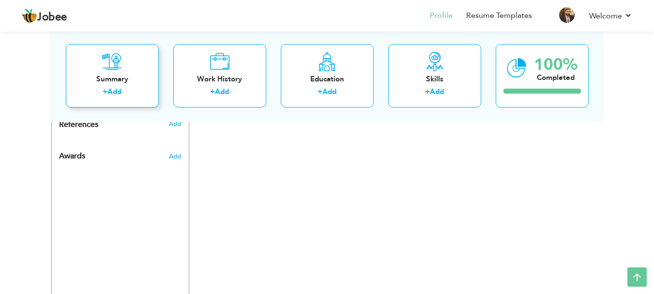
click at [101, 70] on div "Summary + Add" at bounding box center [112, 75] width 93 height 63
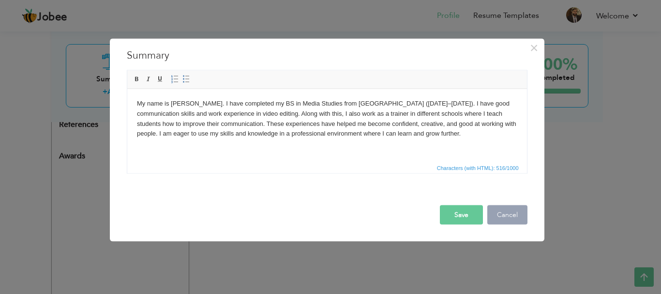
click at [515, 212] on button "Cancel" at bounding box center [507, 214] width 40 height 19
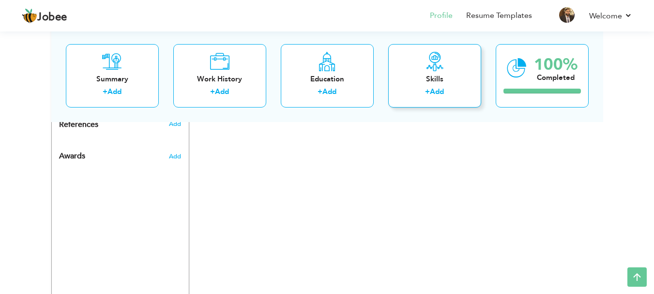
click at [455, 90] on div "+ Add" at bounding box center [434, 93] width 77 height 13
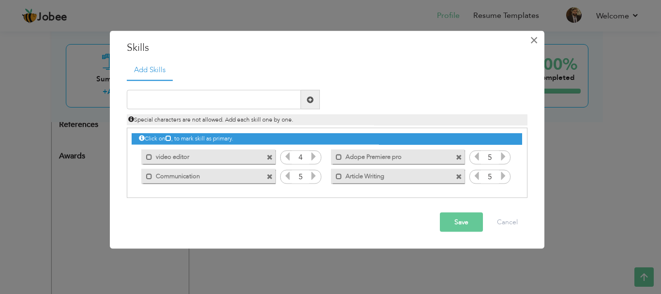
click at [533, 45] on span "×" at bounding box center [534, 39] width 8 height 17
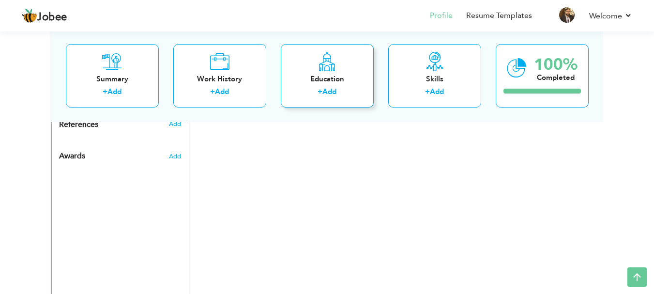
click at [323, 98] on div "+ Add" at bounding box center [326, 93] width 77 height 13
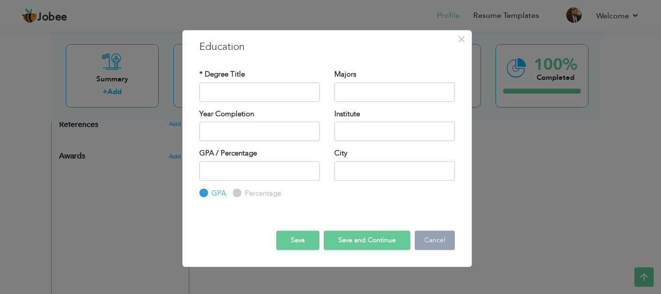
click at [440, 240] on button "Cancel" at bounding box center [435, 239] width 40 height 19
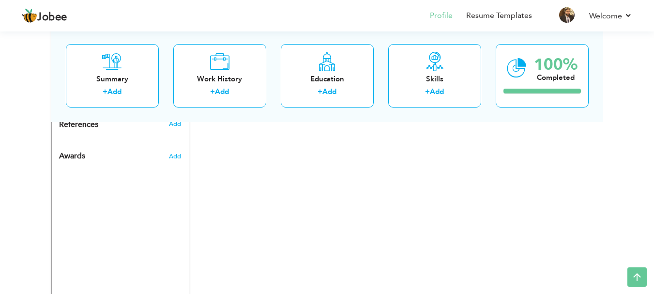
drag, startPoint x: 661, startPoint y: 214, endPoint x: 639, endPoint y: 62, distance: 153.0
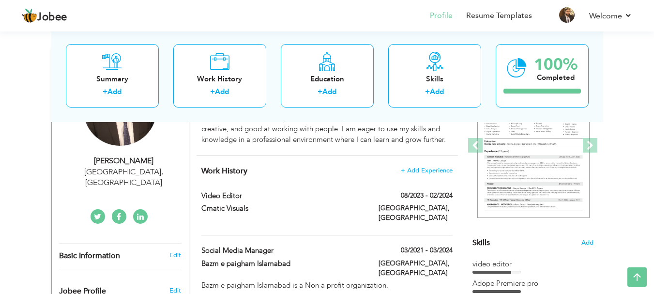
scroll to position [124, 0]
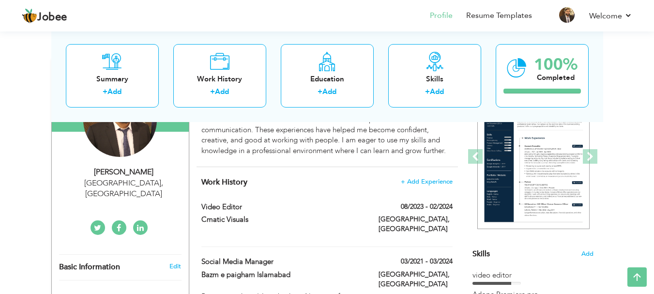
drag, startPoint x: 446, startPoint y: 165, endPoint x: 461, endPoint y: 159, distance: 15.6
drag, startPoint x: 461, startPoint y: 159, endPoint x: 448, endPoint y: 164, distance: 13.5
drag, startPoint x: 448, startPoint y: 164, endPoint x: 438, endPoint y: 169, distance: 11.9
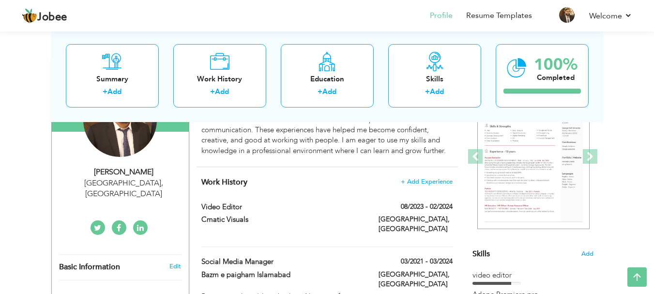
drag, startPoint x: 438, startPoint y: 169, endPoint x: 409, endPoint y: 169, distance: 28.6
click at [409, 169] on div "Work History + Add Experience Video editor 08/2023 - 02/2024 Video editor 08/20…" at bounding box center [327, 295] width 261 height 257
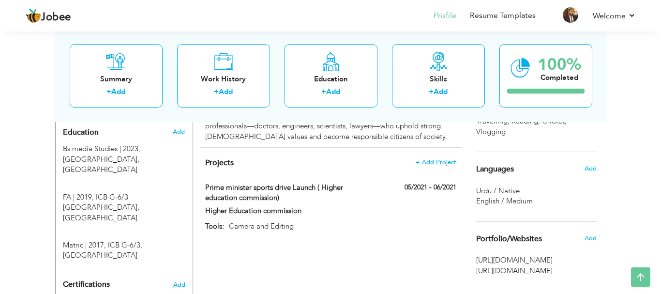
scroll to position [402, 0]
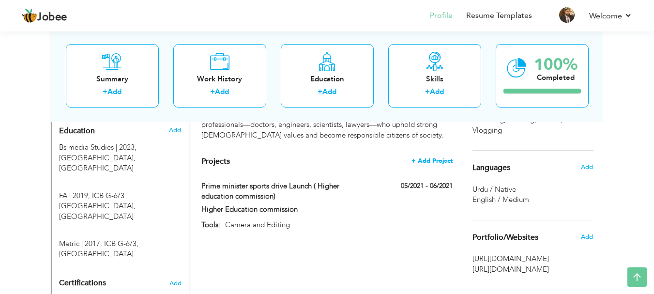
click at [431, 157] on span "+ Add Project" at bounding box center [431, 160] width 41 height 7
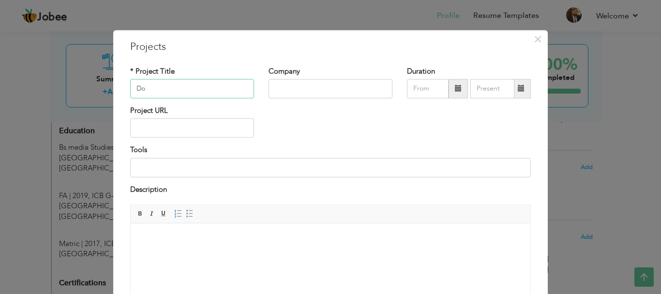
type input "D"
click at [158, 78] on div "* Project Title" at bounding box center [192, 82] width 124 height 32
click at [152, 87] on input "text" at bounding box center [192, 88] width 124 height 19
type input "Islamabad water Sustainability and Future of [GEOGRAPHIC_DATA]"
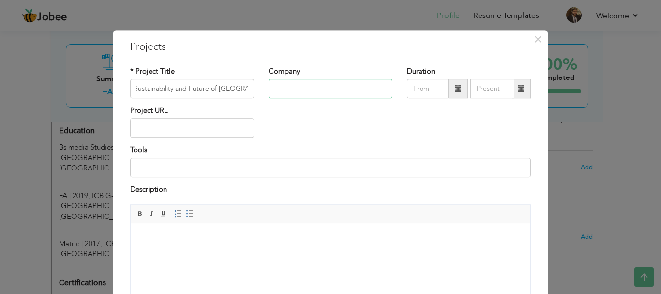
scroll to position [0, 0]
click at [293, 87] on input "text" at bounding box center [331, 88] width 124 height 19
type input "Final year Project"
click at [205, 162] on input at bounding box center [330, 167] width 401 height 19
type input "Editing, Camera Work, Script Writing, voice over"
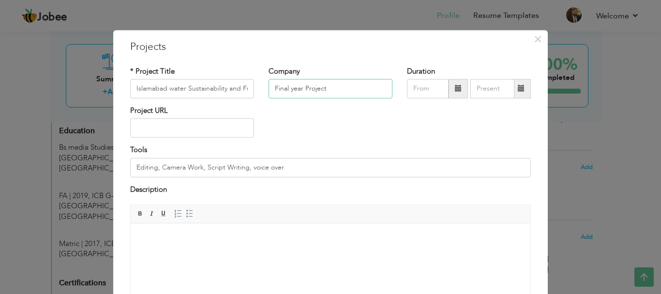
click at [343, 91] on input "Final year Project" at bounding box center [331, 88] width 124 height 19
type input "Final year Project (FYP)"
click at [189, 127] on input "text" at bounding box center [192, 128] width 124 height 19
paste input "[URL][DOMAIN_NAME]"
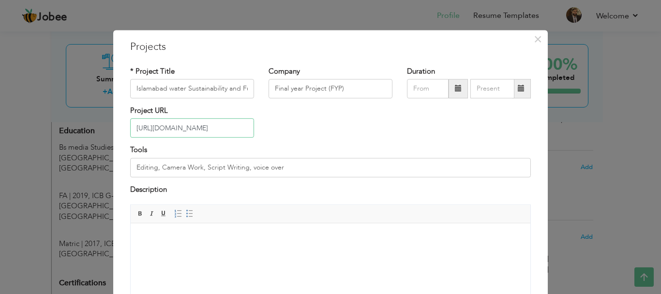
type input "[URL][DOMAIN_NAME]"
click at [196, 233] on body at bounding box center [330, 238] width 380 height 10
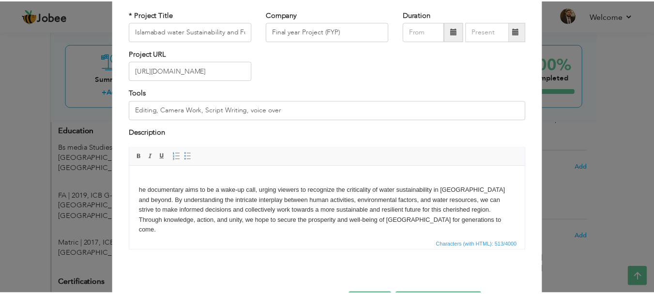
scroll to position [92, 0]
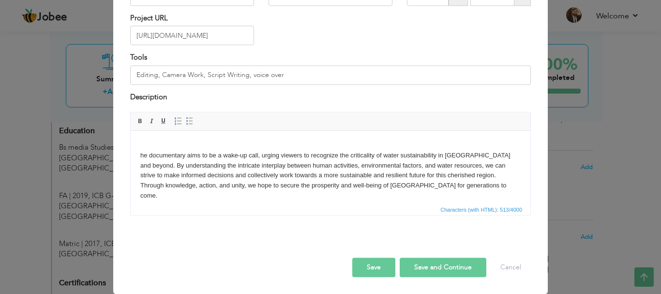
click at [369, 269] on button "Save" at bounding box center [373, 267] width 43 height 19
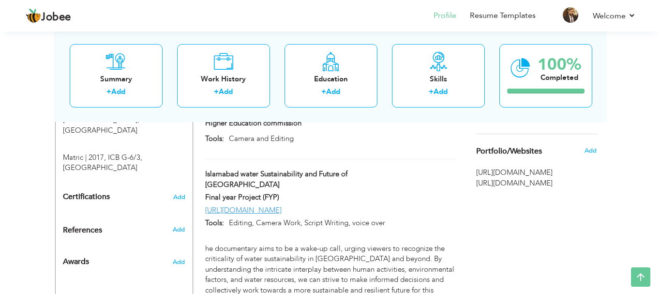
scroll to position [489, 0]
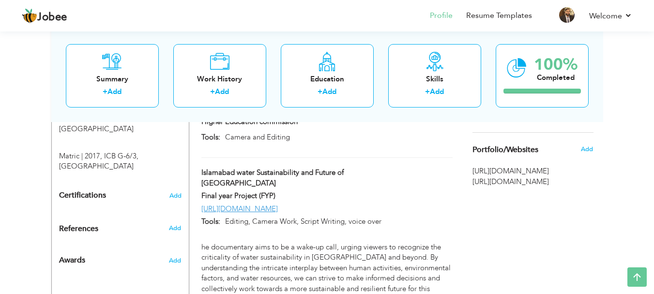
click at [440, 167] on div "Islamabad water Sustainability and Future of [GEOGRAPHIC_DATA]" at bounding box center [326, 178] width 265 height 23
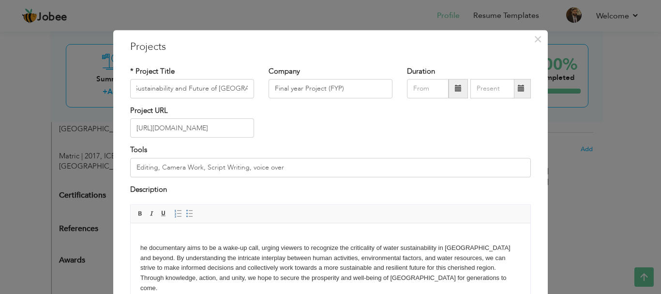
scroll to position [0, 0]
click at [137, 249] on html "he documentary aims to be a wake-up call, urging viewers to recognize the criti…" at bounding box center [331, 263] width 400 height 80
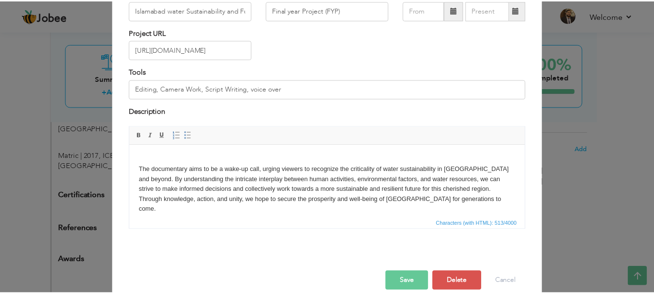
scroll to position [82, 0]
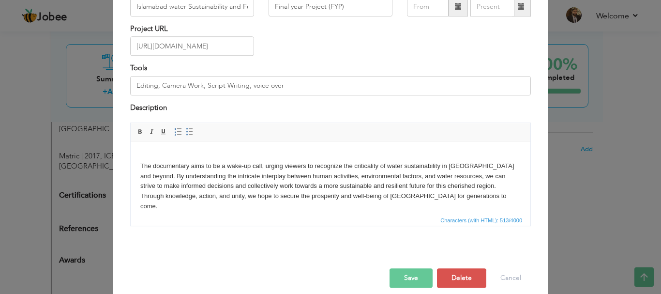
click at [401, 275] on button "Save" at bounding box center [411, 277] width 43 height 19
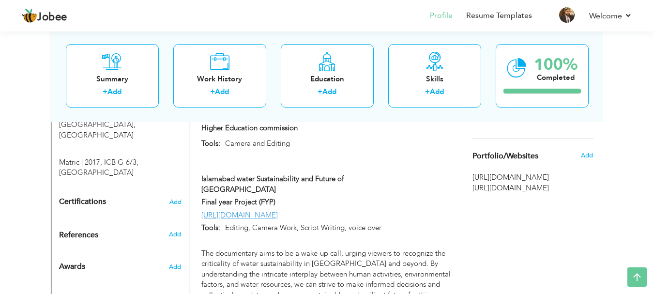
scroll to position [613, 0]
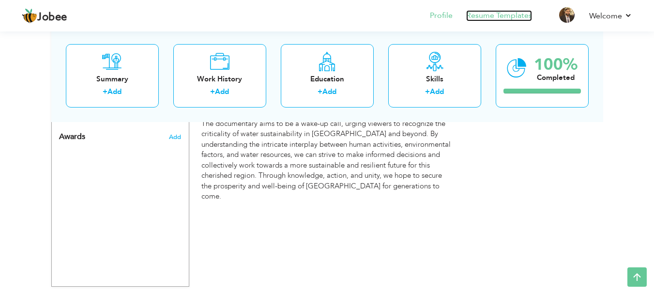
click at [481, 12] on link "Resume Templates" at bounding box center [499, 15] width 66 height 11
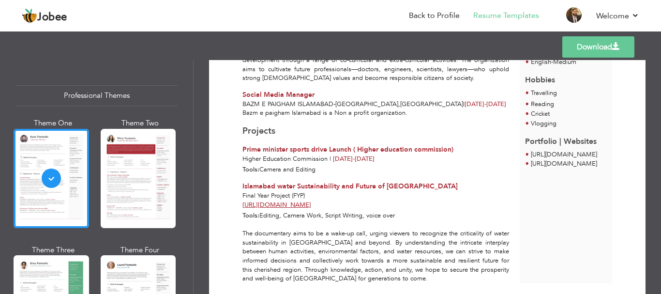
scroll to position [309, 0]
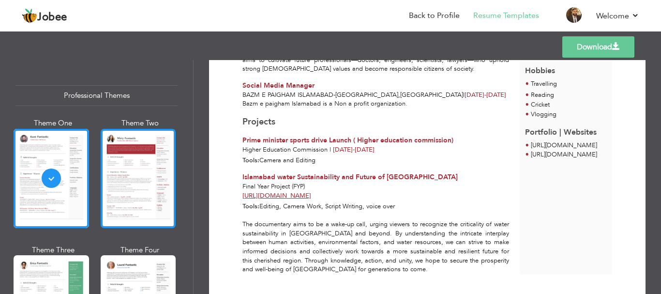
click at [161, 152] on div at bounding box center [139, 178] width 76 height 99
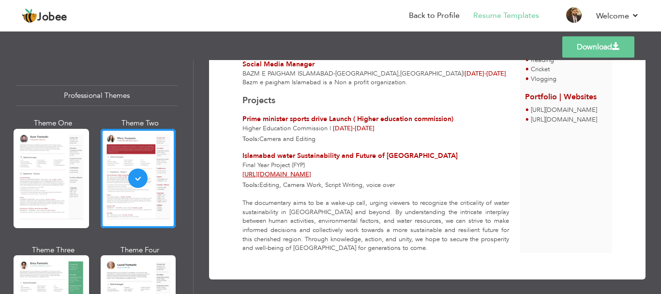
scroll to position [343, 0]
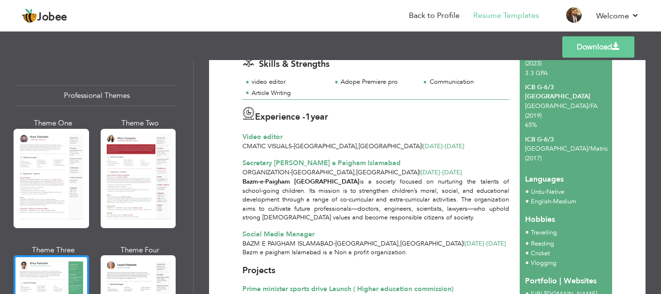
scroll to position [179, 0]
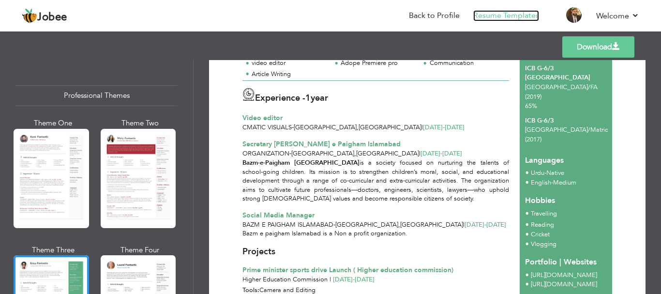
click at [475, 15] on link "Resume Templates" at bounding box center [506, 15] width 66 height 11
click at [497, 17] on link "Resume Templates" at bounding box center [506, 15] width 66 height 11
click at [446, 18] on link "Back to Profile" at bounding box center [434, 15] width 51 height 11
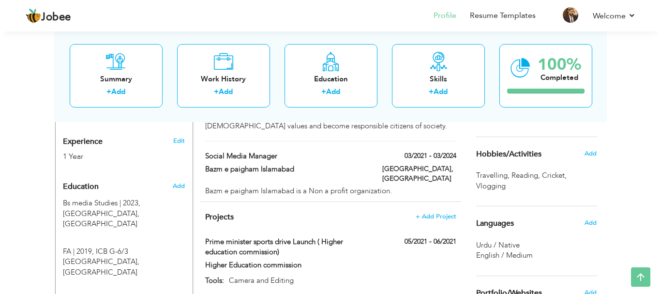
scroll to position [342, 0]
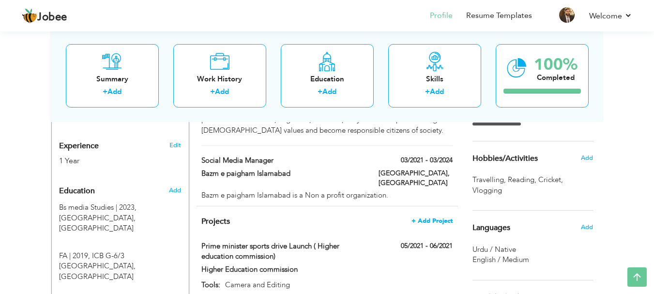
click at [445, 217] on span "+ Add Project" at bounding box center [431, 220] width 41 height 7
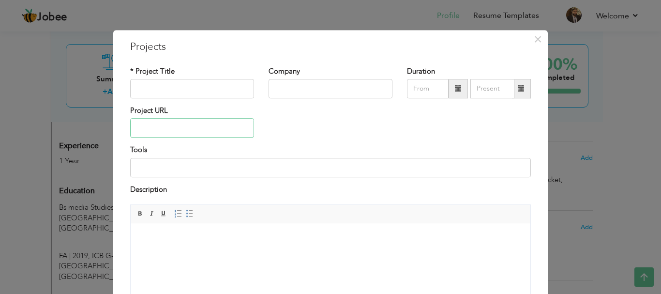
click at [198, 129] on input "text" at bounding box center [192, 128] width 124 height 19
paste input "[URL][DOMAIN_NAME]"
type input "[URL][DOMAIN_NAME]"
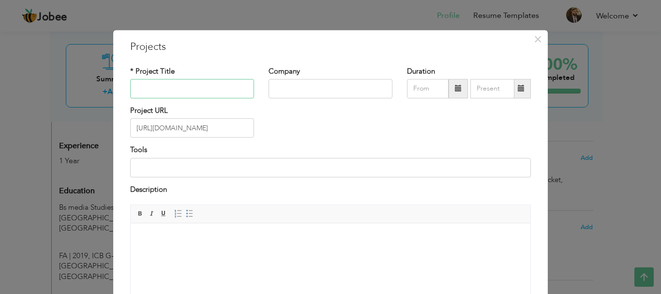
click at [155, 88] on input "text" at bounding box center [192, 88] width 124 height 19
paste input "𝙑𝙞𝙙𝙚𝙤 𝘿𝙤𝙘𝙪𝙢𝙚𝙣𝙩𝙖𝙧𝙮 | 𝘽𝙖𝙣𝙤 𝙌𝙖𝙗𝙞𝙡 𝙄𝙨𝙡𝙖𝙢𝙖𝙗𝙖𝙙 |"
type input "𝙑𝙞𝙙𝙚𝙤 𝘿𝙤𝙘𝙪𝙢𝙚𝙣𝙩𝙖𝙧𝙮 | 𝘽𝙖𝙣𝙤 𝙌𝙖𝙗𝙞𝙡 𝙄𝙨𝙡𝙖𝙢𝙖𝙗𝙖𝙙 |"
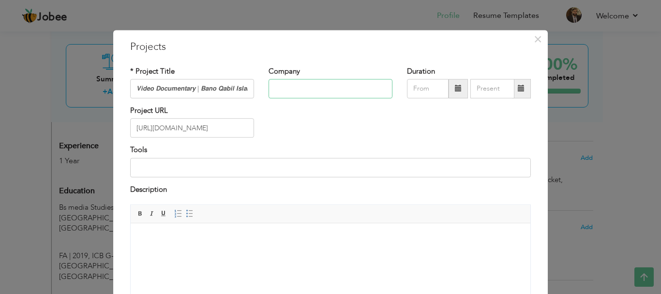
click at [288, 86] on input "text" at bounding box center [331, 88] width 124 height 19
type input "a"
type input "Al khidmat Foundation [GEOGRAPHIC_DATA]"
click at [235, 171] on input at bounding box center [330, 167] width 401 height 19
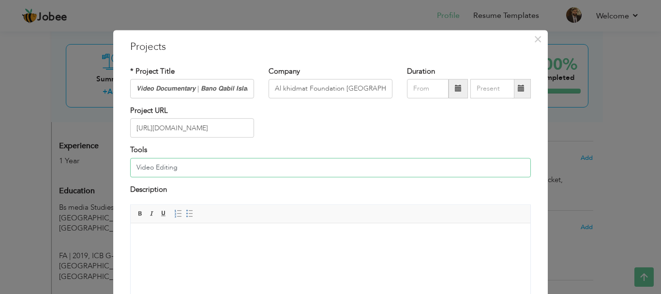
type input "Video Editing"
click at [201, 253] on html at bounding box center [331, 238] width 400 height 30
click at [231, 243] on html at bounding box center [331, 238] width 400 height 30
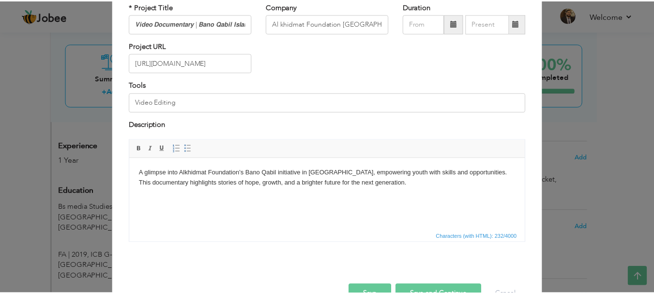
scroll to position [92, 0]
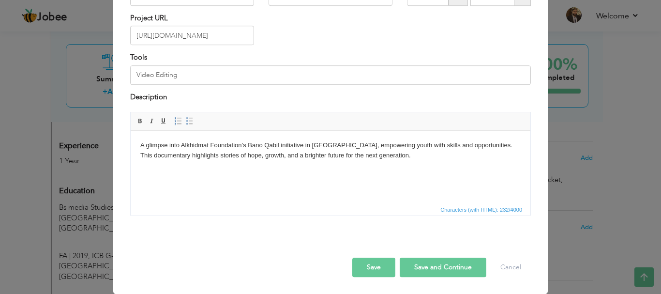
click at [381, 270] on button "Save" at bounding box center [373, 267] width 43 height 19
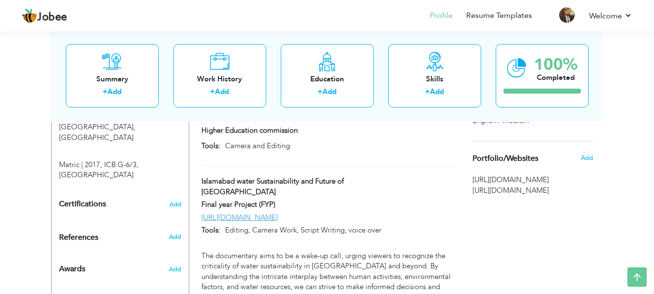
scroll to position [477, 0]
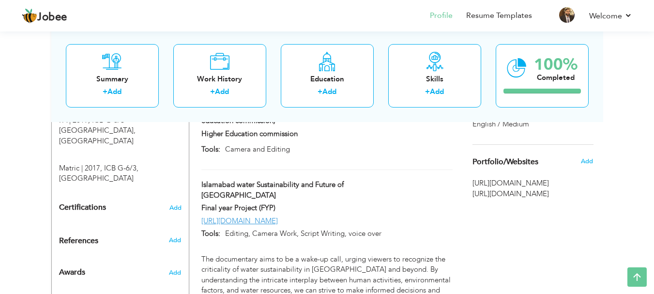
drag, startPoint x: 650, startPoint y: 205, endPoint x: 654, endPoint y: 229, distance: 24.5
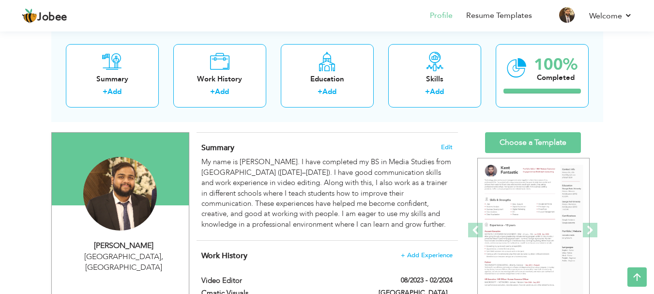
scroll to position [0, 0]
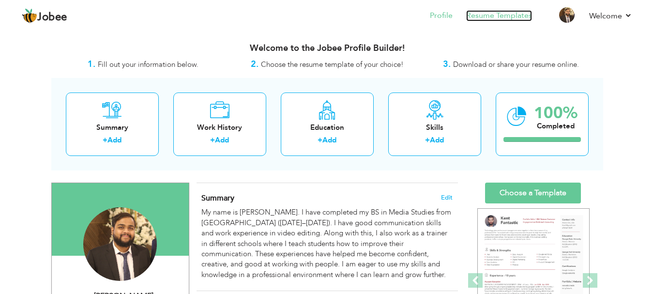
click at [481, 19] on link "Resume Templates" at bounding box center [499, 15] width 66 height 11
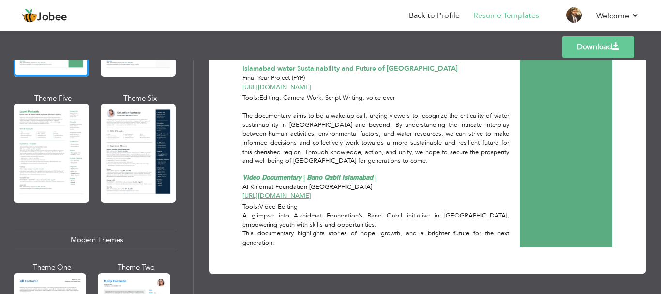
scroll to position [306, 0]
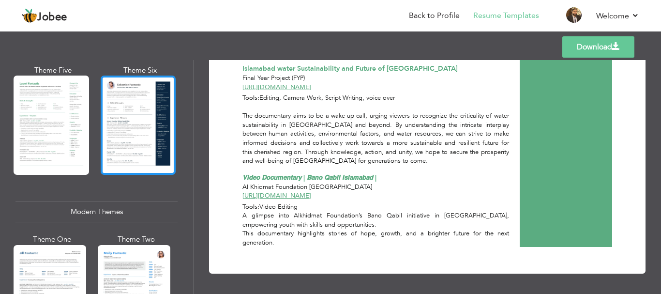
click at [165, 106] on div at bounding box center [139, 125] width 76 height 99
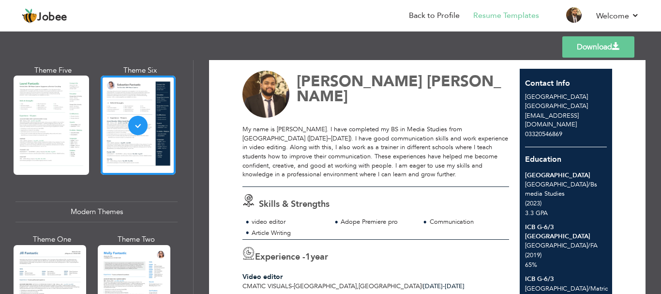
scroll to position [18, 0]
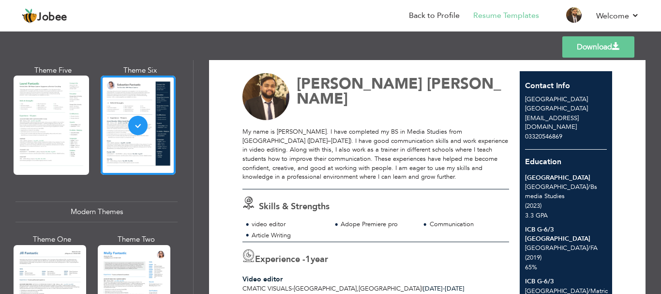
click at [602, 50] on link "Download" at bounding box center [598, 46] width 72 height 21
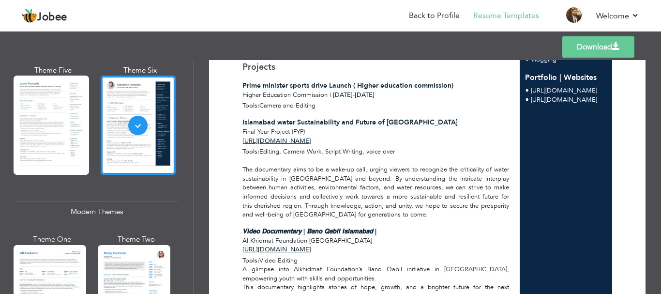
scroll to position [359, 0]
